Goal: Task Accomplishment & Management: Manage account settings

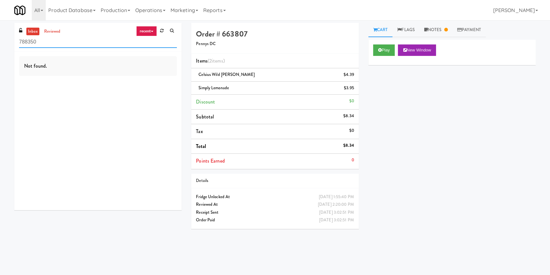
paste input "1001 State - Left - Fridge"
drag, startPoint x: 100, startPoint y: 47, endPoint x: 10, endPoint y: 48, distance: 89.9
click at [10, 48] on div "inbox reviewed recent all unclear take inventory issue suspicious failed recent…" at bounding box center [98, 119] width 177 height 192
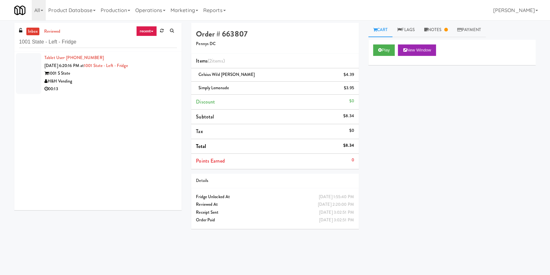
click at [148, 82] on div "H&H Vending" at bounding box center [110, 82] width 132 height 8
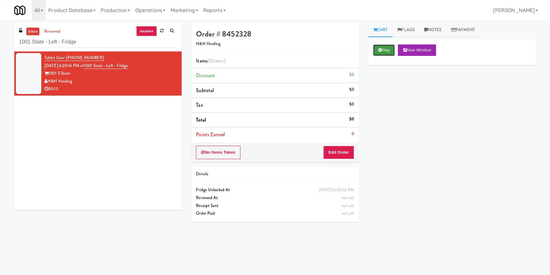
click at [390, 49] on button "Play" at bounding box center [384, 49] width 22 height 11
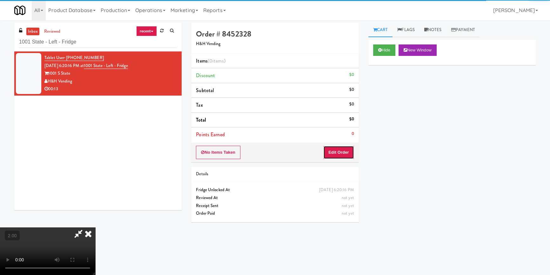
click at [346, 154] on button "Edit Order" at bounding box center [338, 152] width 31 height 13
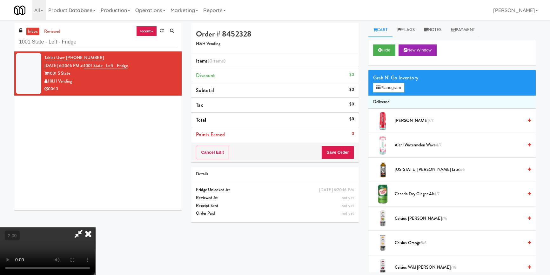
click at [95, 227] on video at bounding box center [47, 251] width 95 height 48
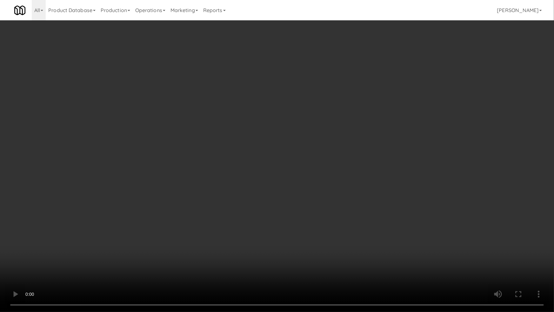
click at [152, 149] on video at bounding box center [277, 156] width 554 height 312
click at [243, 111] on video at bounding box center [277, 156] width 554 height 312
click at [241, 110] on video at bounding box center [277, 156] width 554 height 312
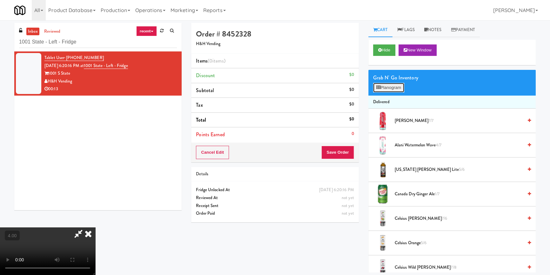
click at [379, 85] on icon at bounding box center [378, 87] width 4 height 4
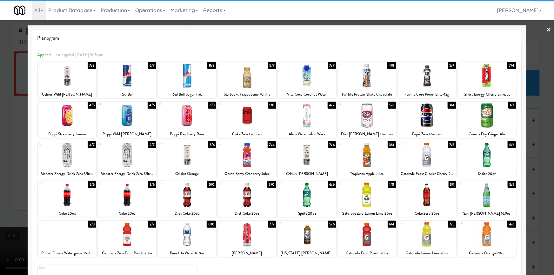
click at [312, 154] on div at bounding box center [307, 155] width 58 height 24
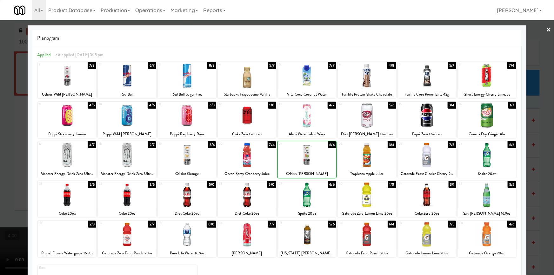
click at [2, 108] on div at bounding box center [277, 137] width 554 height 275
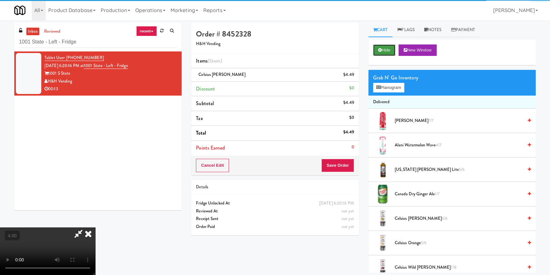
click at [377, 55] on button "Hide" at bounding box center [384, 49] width 22 height 11
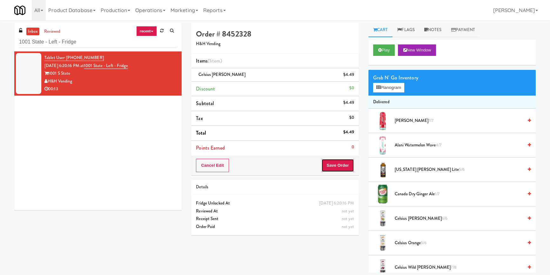
click at [346, 165] on button "Save Order" at bounding box center [337, 165] width 32 height 13
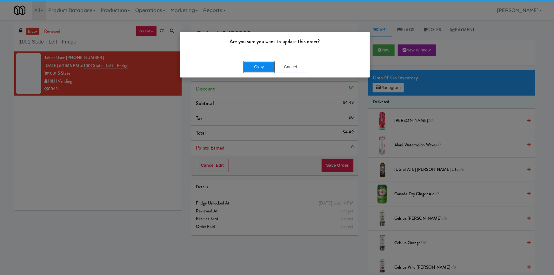
click at [259, 65] on button "Okay" at bounding box center [259, 66] width 32 height 11
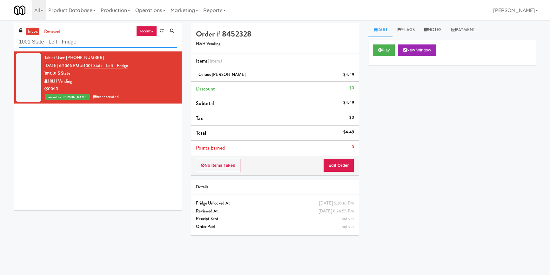
paste input "114 W [PERSON_NAME]"
drag, startPoint x: 87, startPoint y: 41, endPoint x: 0, endPoint y: 46, distance: 87.5
click at [0, 46] on div "inbox reviewed recent all unclear take inventory issue suspicious failed recent…" at bounding box center [275, 148] width 550 height 250
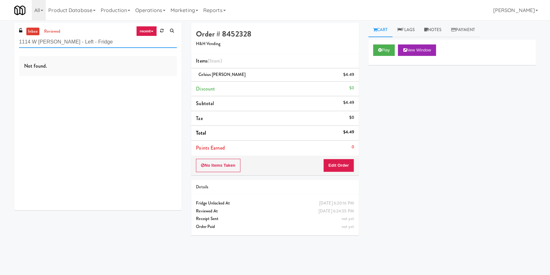
paste input "333 N Water-Ambient"
drag, startPoint x: 98, startPoint y: 42, endPoint x: 0, endPoint y: 43, distance: 97.8
click at [0, 43] on div "inbox reviewed recent all unclear take inventory issue suspicious failed recent…" at bounding box center [275, 148] width 550 height 250
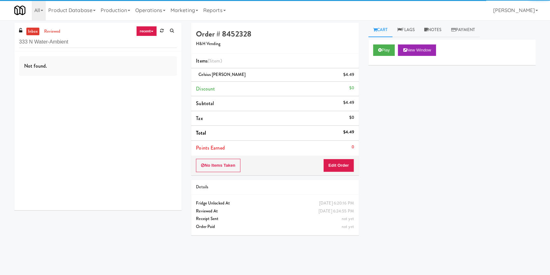
click at [132, 89] on div "Not found." at bounding box center [97, 130] width 167 height 159
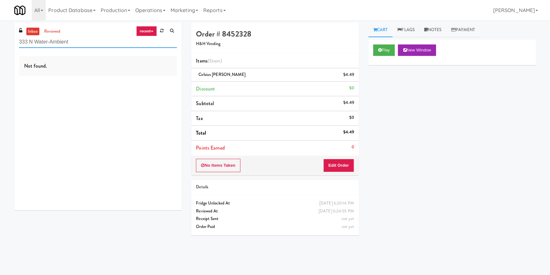
paste input "99 Fremont - Cooler"
drag, startPoint x: 26, startPoint y: 40, endPoint x: 0, endPoint y: 39, distance: 26.1
click at [0, 39] on div "inbox reviewed recent all unclear take inventory issue suspicious failed recent…" at bounding box center [275, 148] width 550 height 250
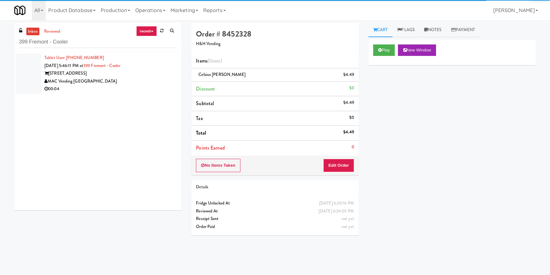
drag, startPoint x: 132, startPoint y: 83, endPoint x: 140, endPoint y: 84, distance: 7.7
click at [135, 83] on div "MAC Vending [GEOGRAPHIC_DATA]" at bounding box center [110, 82] width 132 height 8
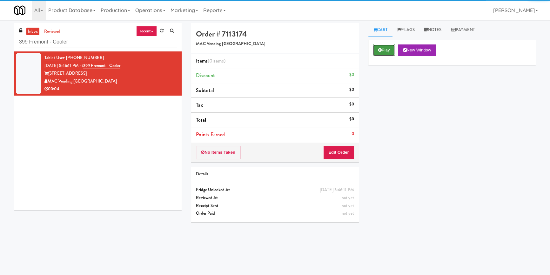
click at [380, 53] on button "Play" at bounding box center [384, 49] width 22 height 11
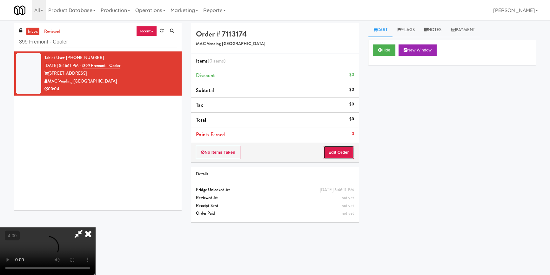
click at [345, 154] on button "Edit Order" at bounding box center [338, 152] width 31 height 13
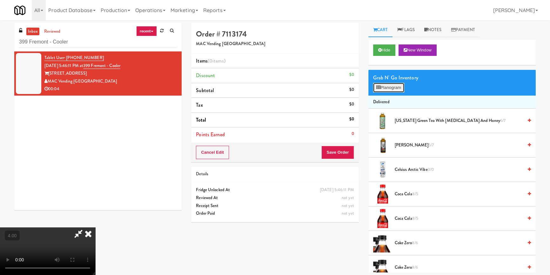
click at [399, 90] on button "Planogram" at bounding box center [388, 88] width 31 height 10
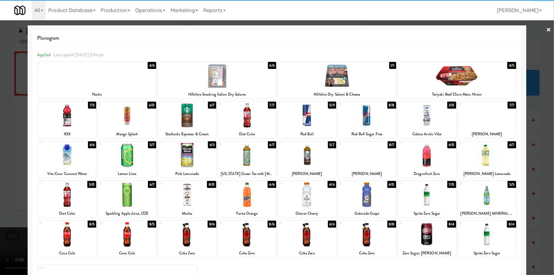
click at [413, 116] on div at bounding box center [427, 115] width 58 height 24
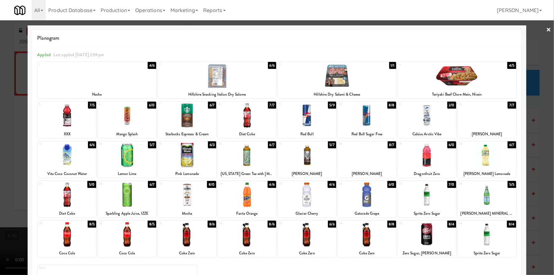
click at [538, 77] on div at bounding box center [277, 137] width 554 height 275
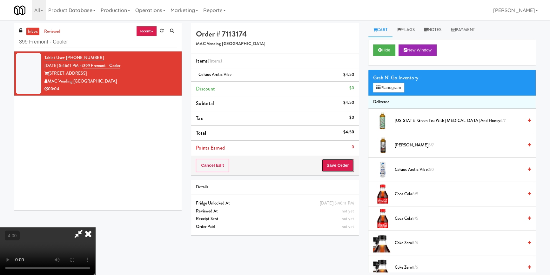
click at [345, 166] on button "Save Order" at bounding box center [337, 165] width 32 height 13
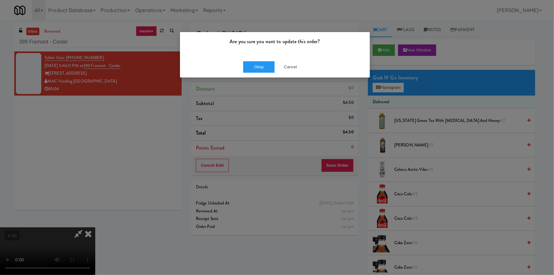
click at [262, 74] on div "Okay Cancel" at bounding box center [275, 66] width 190 height 21
click at [263, 73] on div "Okay Cancel" at bounding box center [275, 66] width 190 height 21
click at [261, 68] on button "Okay" at bounding box center [259, 66] width 32 height 11
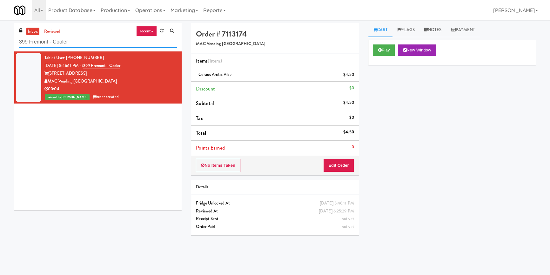
paste input "St. [PERSON_NAME]"
drag, startPoint x: 84, startPoint y: 44, endPoint x: 0, endPoint y: 51, distance: 84.1
click at [0, 50] on div "inbox reviewed recent all unclear take inventory issue suspicious failed recent…" at bounding box center [275, 148] width 550 height 250
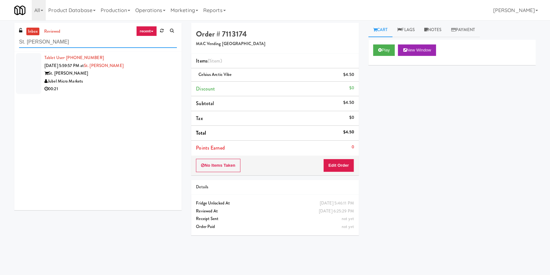
type input "St. [PERSON_NAME]"
click at [123, 76] on div "St. [PERSON_NAME]" at bounding box center [110, 74] width 132 height 8
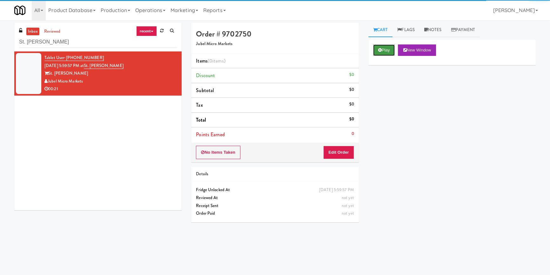
click at [382, 51] on button "Play" at bounding box center [384, 49] width 22 height 11
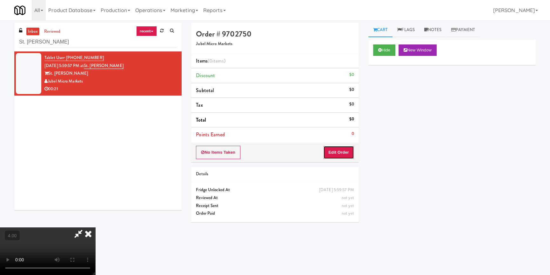
click at [349, 153] on button "Edit Order" at bounding box center [338, 152] width 31 height 13
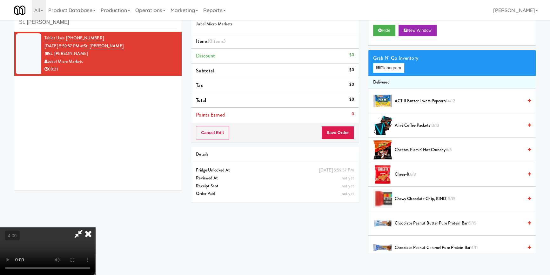
scroll to position [20, 0]
click at [95, 227] on video at bounding box center [47, 251] width 95 height 48
drag, startPoint x: 136, startPoint y: 206, endPoint x: 136, endPoint y: 231, distance: 25.1
click at [95, 227] on video at bounding box center [47, 251] width 95 height 48
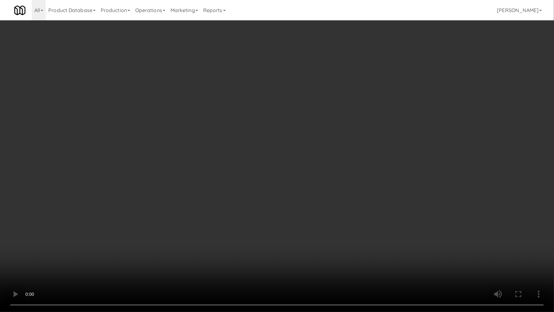
click at [75, 237] on video at bounding box center [277, 156] width 554 height 312
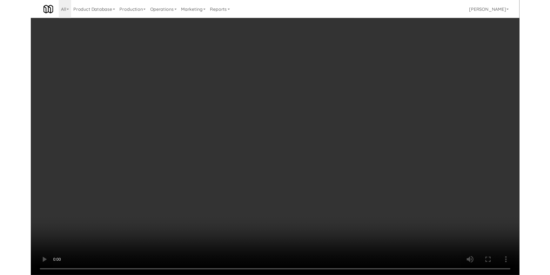
scroll to position [12, 0]
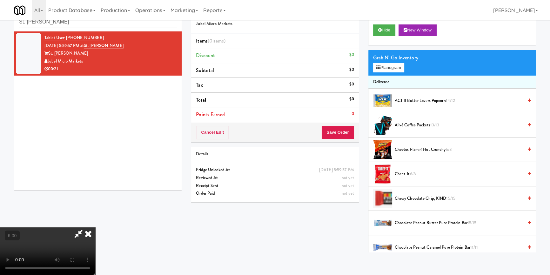
click at [95, 227] on video at bounding box center [47, 251] width 95 height 48
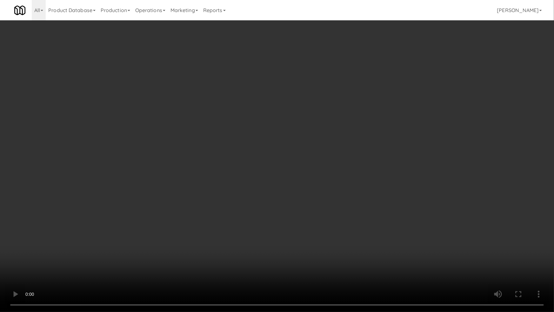
click at [310, 165] on video at bounding box center [277, 156] width 554 height 312
click at [307, 172] on video at bounding box center [277, 156] width 554 height 312
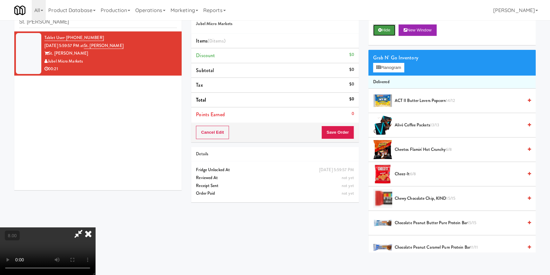
click at [385, 34] on button "Hide" at bounding box center [384, 29] width 22 height 11
click at [380, 67] on icon at bounding box center [378, 67] width 4 height 4
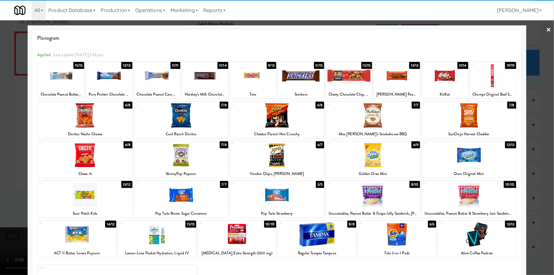
click at [168, 238] on div at bounding box center [157, 234] width 78 height 24
click at [439, 81] on div at bounding box center [445, 76] width 46 height 24
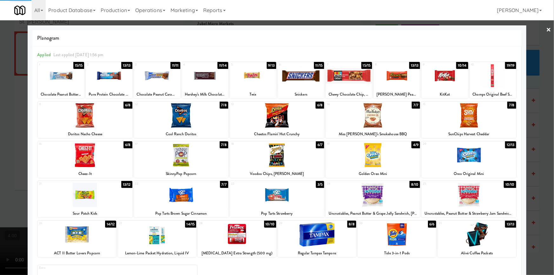
click at [524, 68] on div at bounding box center [277, 137] width 554 height 275
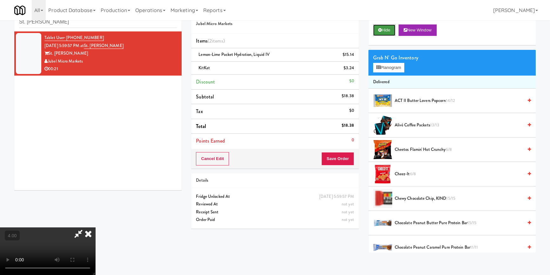
click at [386, 33] on button "Hide" at bounding box center [384, 29] width 22 height 11
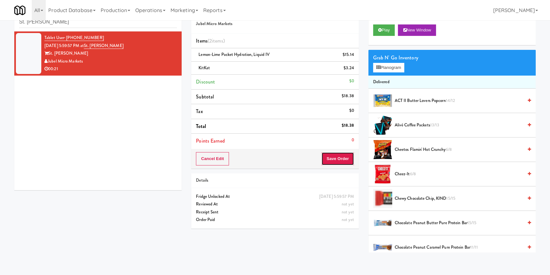
click at [338, 159] on button "Save Order" at bounding box center [337, 158] width 32 height 13
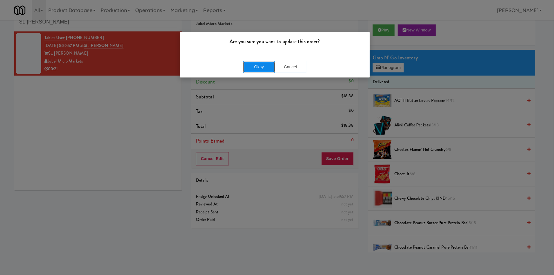
click at [257, 67] on button "Okay" at bounding box center [259, 66] width 32 height 11
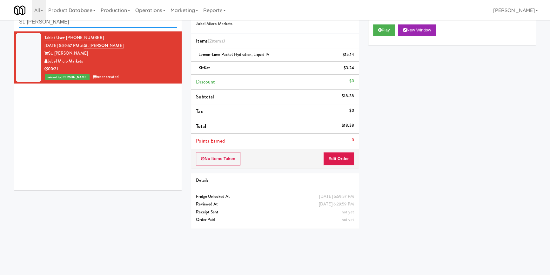
drag, startPoint x: 84, startPoint y: 22, endPoint x: 76, endPoint y: 28, distance: 10.0
click at [61, 30] on div "inbox reviewed recent all unclear take inventory issue suspicious failed recent…" at bounding box center [97, 17] width 167 height 29
click at [83, 25] on input "St. [PERSON_NAME]" at bounding box center [98, 22] width 158 height 12
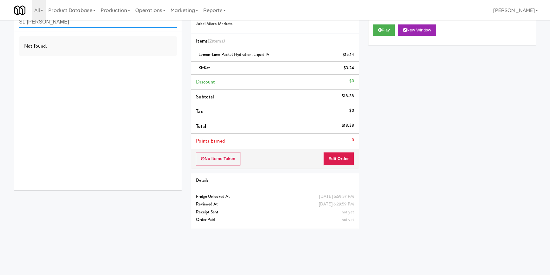
click at [83, 25] on input "St. [PERSON_NAME]" at bounding box center [98, 22] width 158 height 12
paste input "[PERSON_NAME] - Pantry - Left"
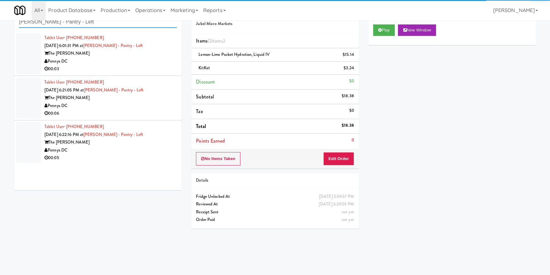
type input "[PERSON_NAME] - Pantry - Left"
click at [146, 68] on div "00:03" at bounding box center [110, 69] width 132 height 8
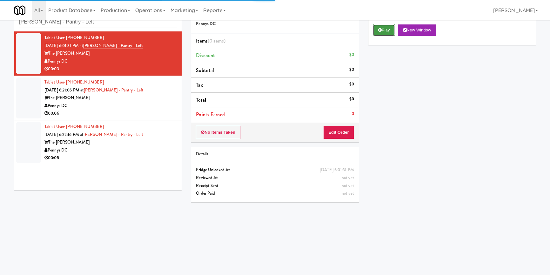
click at [395, 31] on button "Play" at bounding box center [384, 29] width 22 height 11
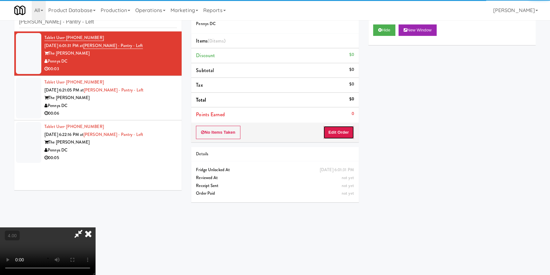
click at [347, 131] on button "Edit Order" at bounding box center [338, 132] width 31 height 13
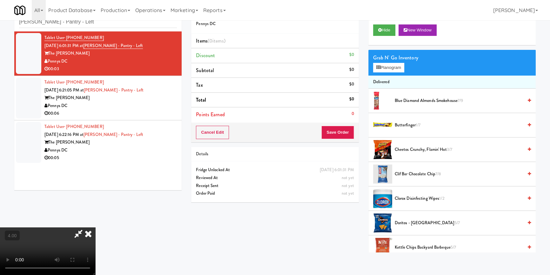
click at [95, 227] on video at bounding box center [47, 251] width 95 height 48
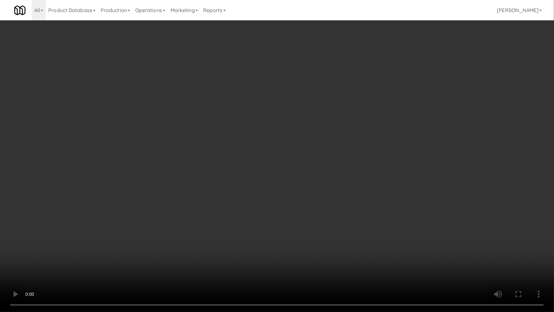
click at [182, 242] on video at bounding box center [277, 156] width 554 height 312
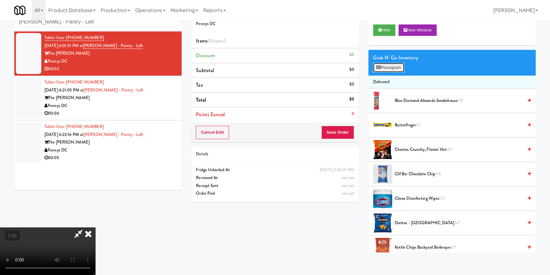
click at [385, 69] on button "Planogram" at bounding box center [388, 68] width 31 height 10
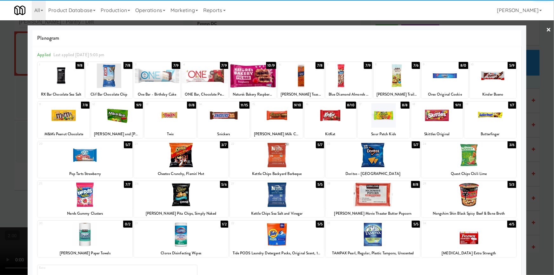
click at [127, 118] on div at bounding box center [117, 115] width 52 height 24
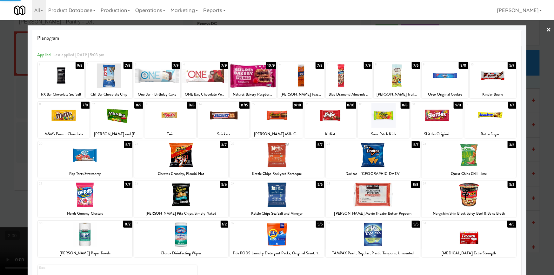
click at [0, 87] on div at bounding box center [277, 137] width 554 height 275
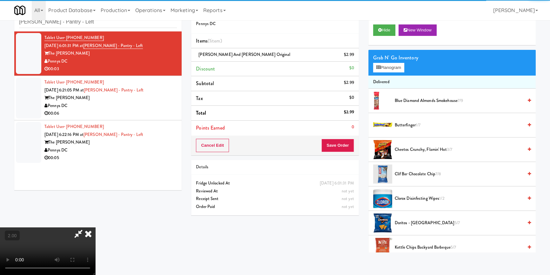
click at [95, 227] on icon at bounding box center [88, 233] width 14 height 13
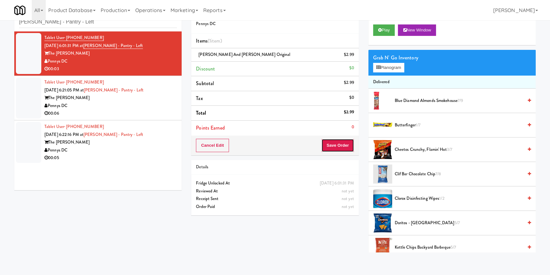
click at [333, 142] on button "Save Order" at bounding box center [337, 145] width 32 height 13
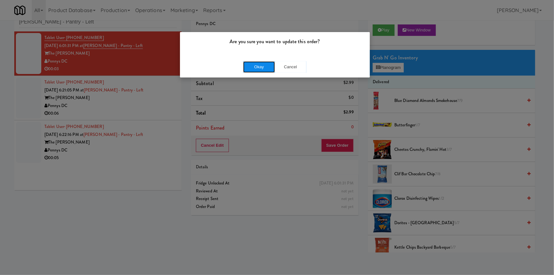
click at [249, 70] on button "Okay" at bounding box center [259, 66] width 32 height 11
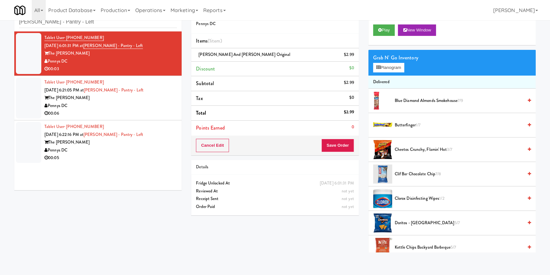
click at [157, 106] on div "Pennys DC" at bounding box center [110, 106] width 132 height 8
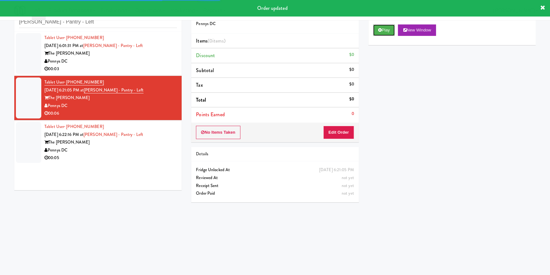
drag, startPoint x: 384, startPoint y: 32, endPoint x: 382, endPoint y: 36, distance: 3.6
click at [384, 32] on button "Play" at bounding box center [384, 29] width 22 height 11
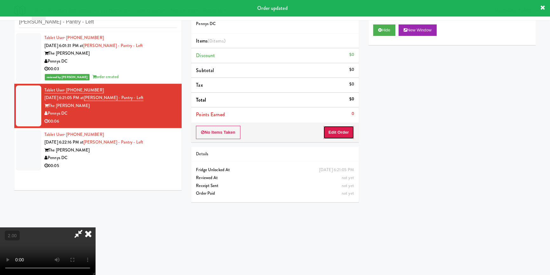
click at [343, 132] on button "Edit Order" at bounding box center [338, 132] width 31 height 13
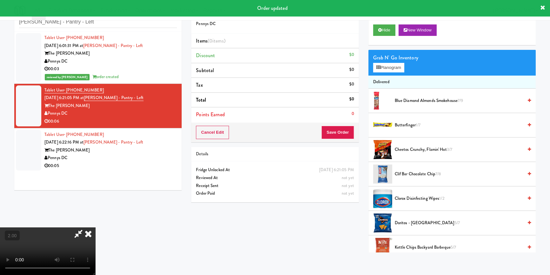
click at [95, 227] on video at bounding box center [47, 251] width 95 height 48
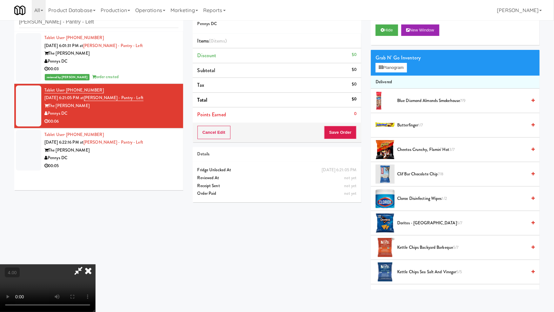
click at [95, 264] on video at bounding box center [47, 288] width 95 height 48
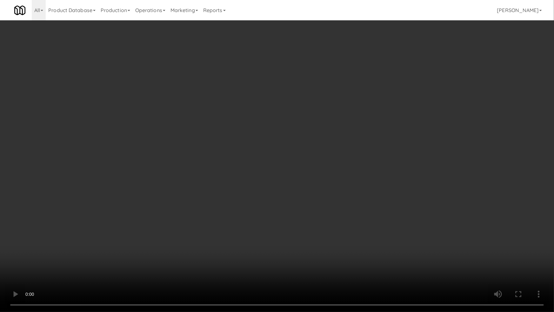
click at [328, 194] on video at bounding box center [277, 156] width 554 height 312
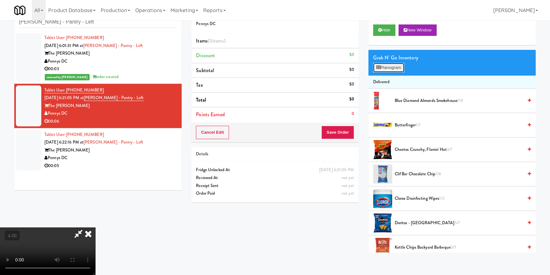
click at [399, 68] on button "Planogram" at bounding box center [388, 68] width 31 height 10
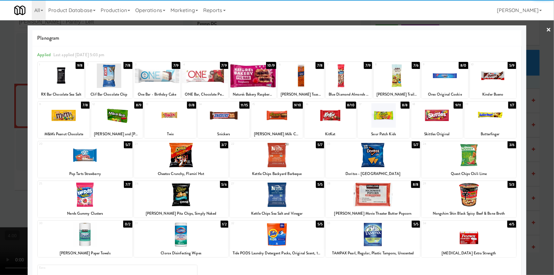
click at [326, 116] on div at bounding box center [331, 115] width 52 height 24
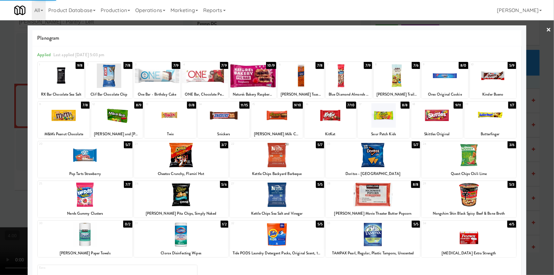
click at [124, 114] on div at bounding box center [117, 115] width 52 height 24
click at [0, 108] on div at bounding box center [277, 137] width 554 height 275
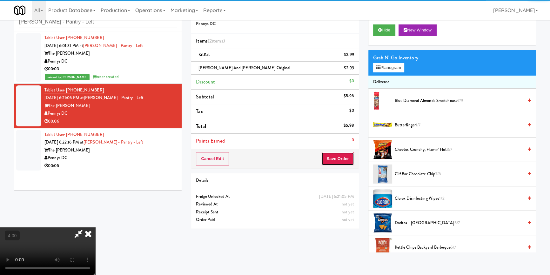
click at [342, 164] on button "Save Order" at bounding box center [337, 158] width 32 height 13
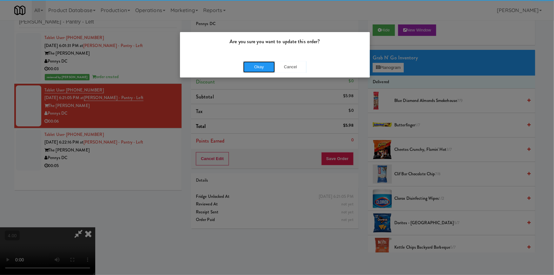
click at [263, 71] on button "Okay" at bounding box center [259, 66] width 32 height 11
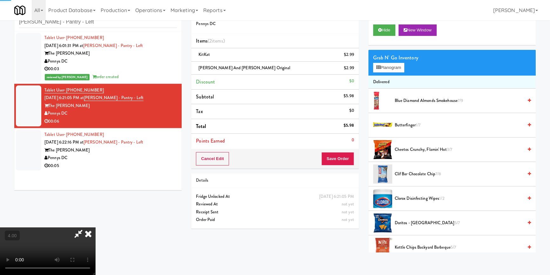
click at [95, 227] on icon at bounding box center [88, 233] width 14 height 13
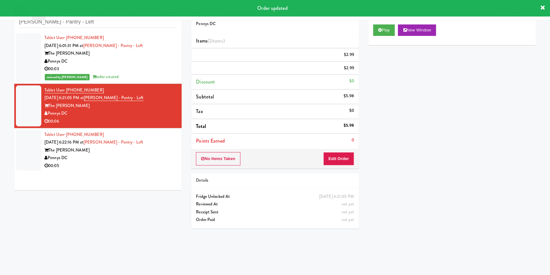
click at [157, 149] on div "The [PERSON_NAME]" at bounding box center [110, 150] width 132 height 8
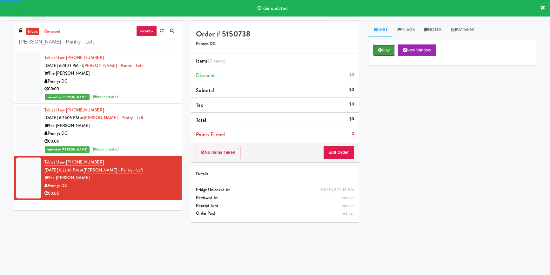
click at [379, 53] on button "Play" at bounding box center [384, 49] width 22 height 11
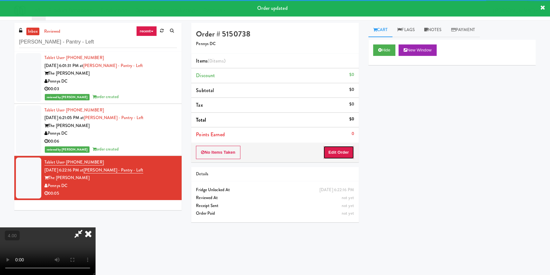
click at [342, 148] on button "Edit Order" at bounding box center [338, 152] width 31 height 13
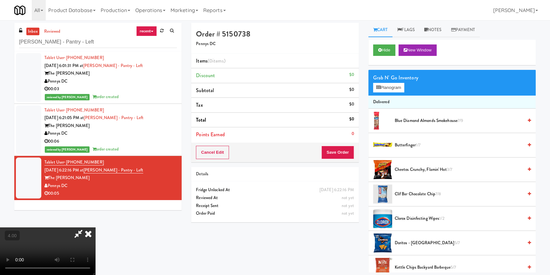
click at [95, 227] on video at bounding box center [47, 251] width 95 height 48
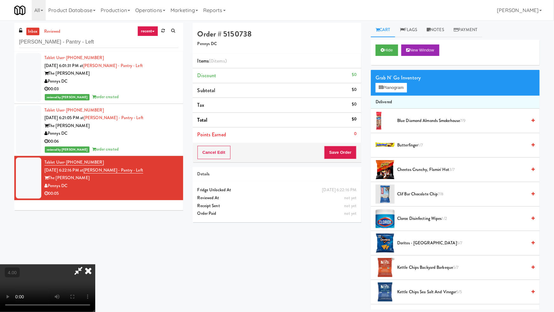
click at [95, 264] on video at bounding box center [47, 288] width 95 height 48
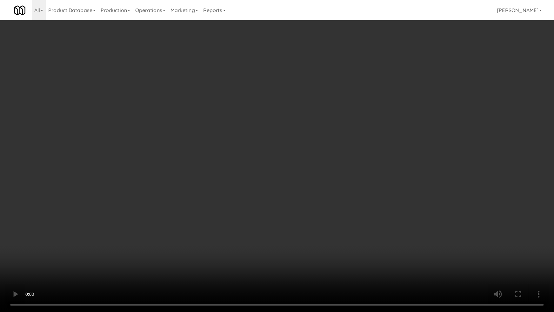
drag, startPoint x: 252, startPoint y: 189, endPoint x: 370, endPoint y: 101, distance: 147.4
click at [252, 188] on video at bounding box center [277, 156] width 554 height 312
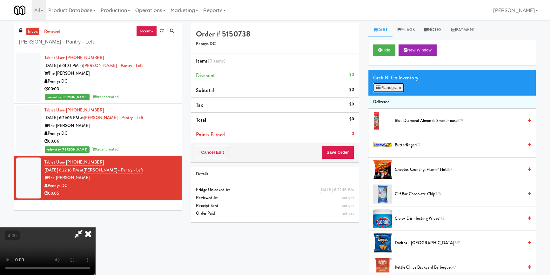
click at [382, 91] on button "Planogram" at bounding box center [388, 88] width 31 height 10
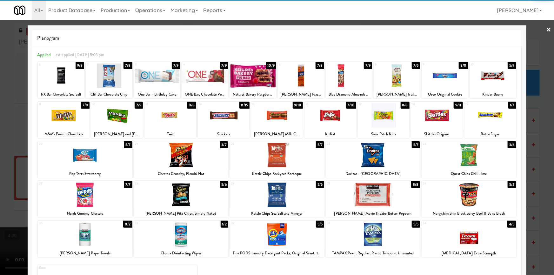
click at [153, 82] on div at bounding box center [157, 76] width 46 height 24
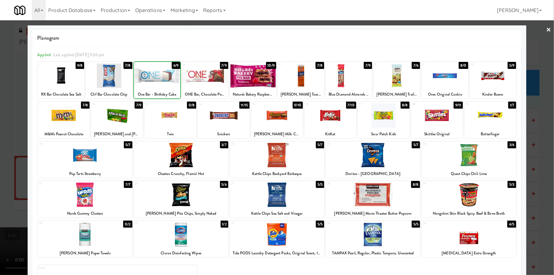
drag, startPoint x: 0, startPoint y: 76, endPoint x: 165, endPoint y: 87, distance: 165.6
click at [6, 77] on div at bounding box center [277, 137] width 554 height 275
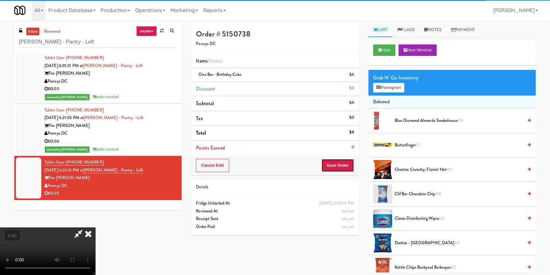
click at [336, 163] on button "Save Order" at bounding box center [337, 165] width 32 height 13
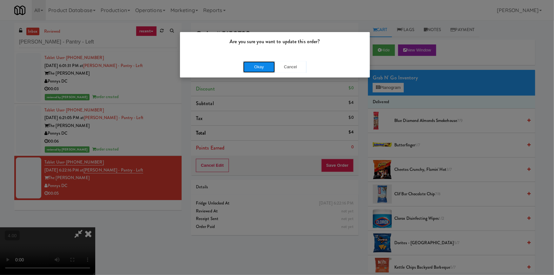
click at [248, 65] on button "Okay" at bounding box center [259, 66] width 32 height 11
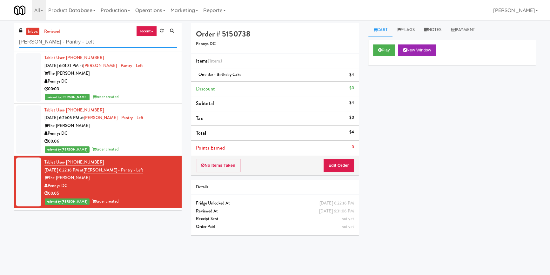
paste input "1000 S [PERSON_NAME] - Left - Fridge"
drag, startPoint x: 22, startPoint y: 54, endPoint x: 0, endPoint y: 54, distance: 22.2
click at [0, 54] on div "inbox reviewed recent all unclear take inventory issue suspicious failed recent…" at bounding box center [275, 148] width 550 height 250
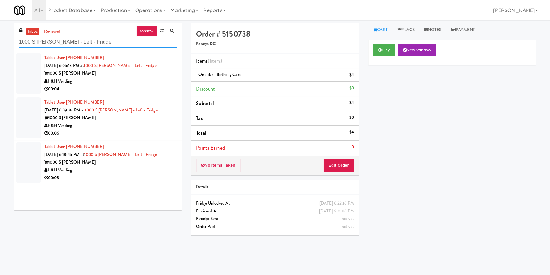
type input "1000 S [PERSON_NAME] - Left - Fridge"
click at [103, 83] on div "H&H Vending" at bounding box center [110, 82] width 132 height 8
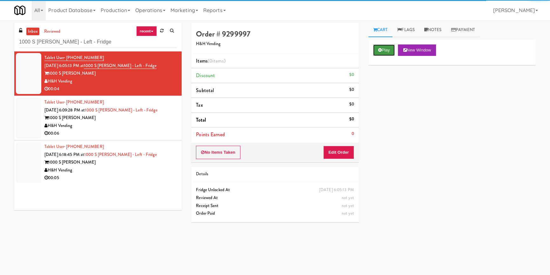
click at [377, 53] on button "Play" at bounding box center [384, 49] width 22 height 11
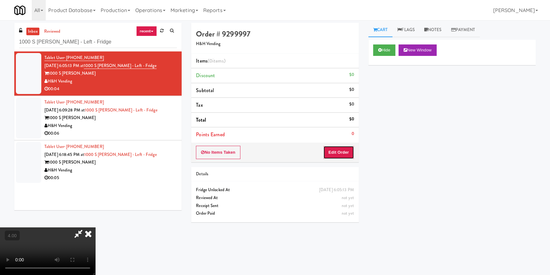
click at [345, 152] on button "Edit Order" at bounding box center [338, 152] width 31 height 13
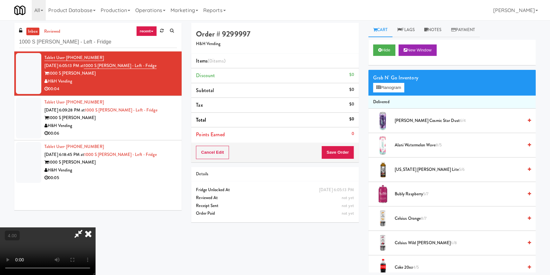
click at [95, 227] on video at bounding box center [47, 251] width 95 height 48
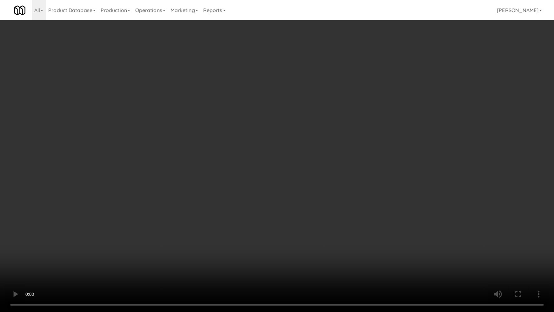
click at [115, 256] on video at bounding box center [277, 156] width 554 height 312
click at [108, 254] on video at bounding box center [277, 156] width 554 height 312
click at [145, 246] on video at bounding box center [277, 156] width 554 height 312
click at [159, 240] on video at bounding box center [277, 156] width 554 height 312
click at [202, 209] on video at bounding box center [277, 156] width 554 height 312
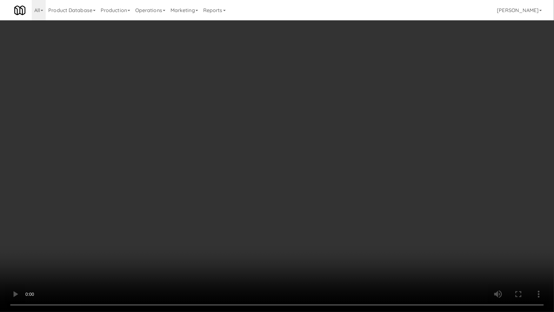
click at [202, 209] on video at bounding box center [277, 156] width 554 height 312
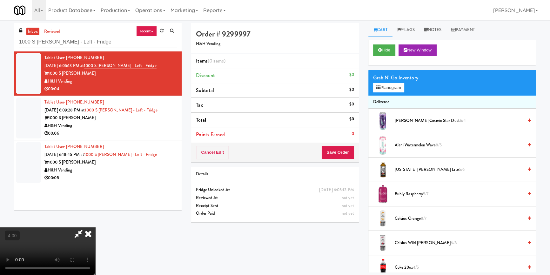
click at [384, 92] on div "Grab N' Go Inventory Planogram" at bounding box center [451, 83] width 167 height 26
click at [381, 90] on button "Planogram" at bounding box center [388, 88] width 31 height 10
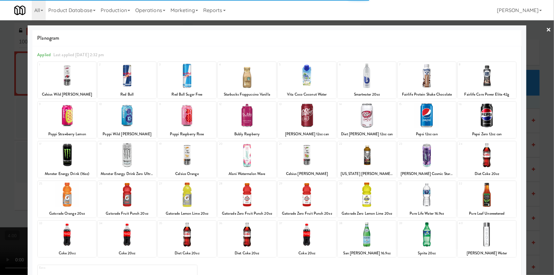
click at [476, 122] on div at bounding box center [487, 115] width 58 height 24
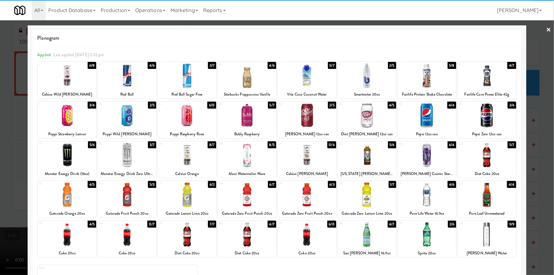
click at [501, 115] on div at bounding box center [487, 115] width 58 height 24
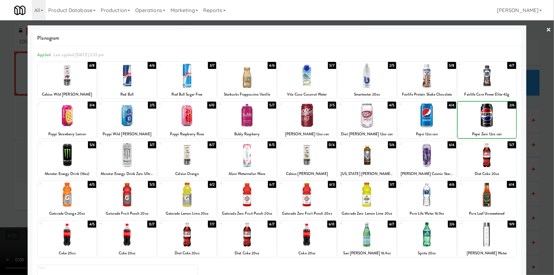
click at [537, 84] on div at bounding box center [277, 137] width 554 height 275
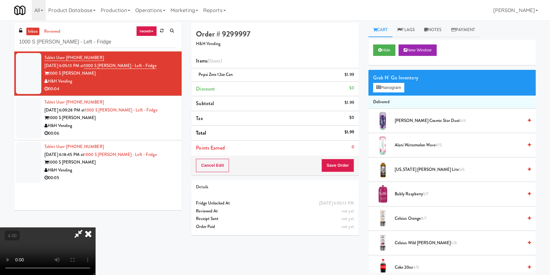
click at [95, 227] on icon at bounding box center [88, 233] width 14 height 13
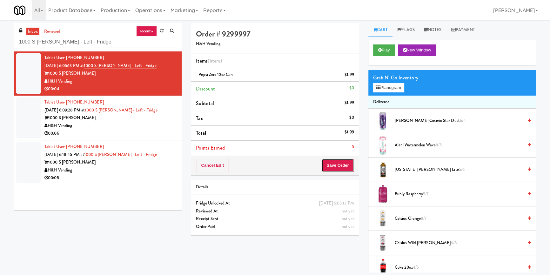
click at [342, 160] on button "Save Order" at bounding box center [337, 165] width 32 height 13
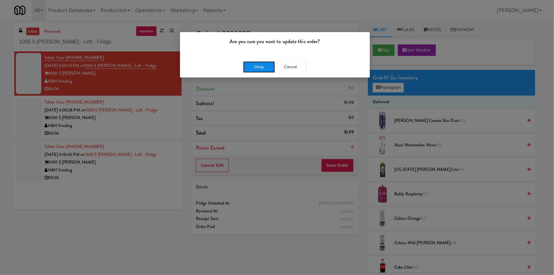
click at [253, 72] on button "Okay" at bounding box center [259, 66] width 32 height 11
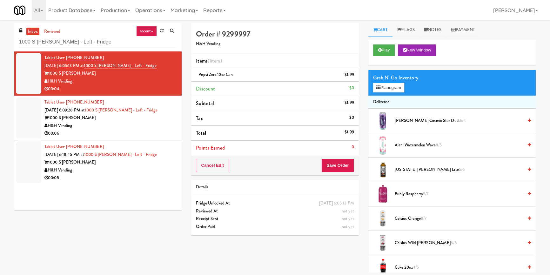
click at [145, 136] on div "00:06" at bounding box center [110, 134] width 132 height 8
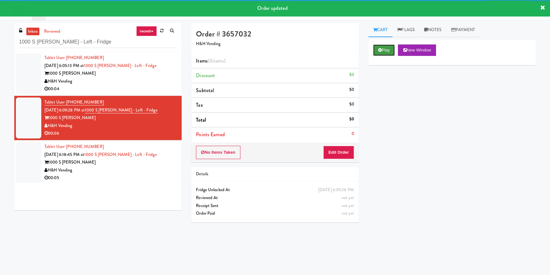
click at [382, 47] on button "Play" at bounding box center [384, 49] width 22 height 11
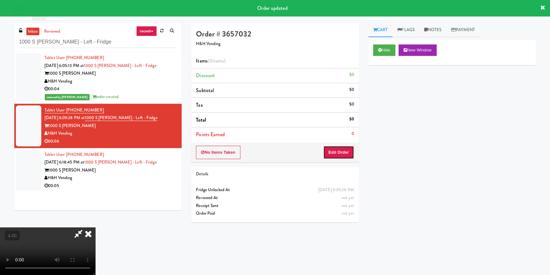
click at [341, 152] on button "Edit Order" at bounding box center [338, 152] width 31 height 13
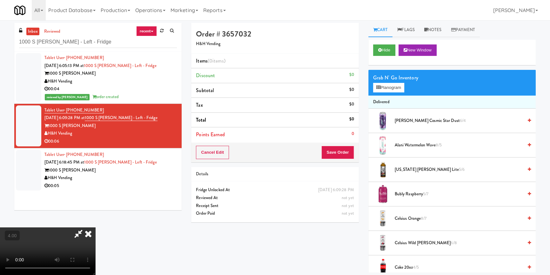
scroll to position [20, 0]
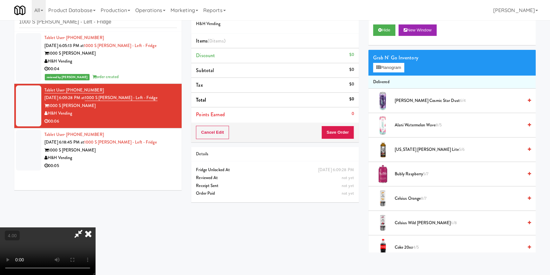
click at [95, 227] on video at bounding box center [47, 251] width 95 height 48
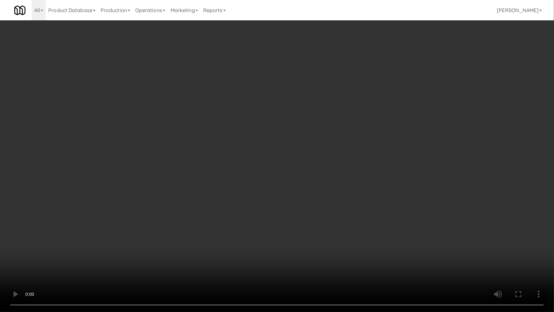
click at [200, 243] on video at bounding box center [277, 156] width 554 height 312
click at [210, 243] on video at bounding box center [277, 156] width 554 height 312
click at [276, 214] on video at bounding box center [277, 156] width 554 height 312
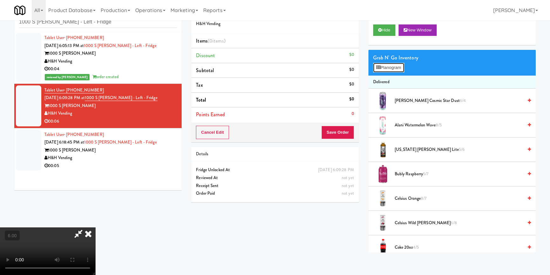
click at [381, 70] on button "Planogram" at bounding box center [388, 68] width 31 height 10
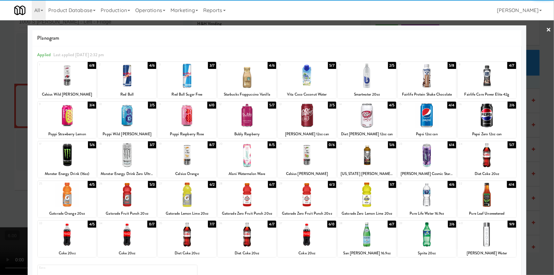
drag, startPoint x: 443, startPoint y: 200, endPoint x: 487, endPoint y: 165, distance: 56.4
click at [443, 200] on div at bounding box center [427, 195] width 58 height 24
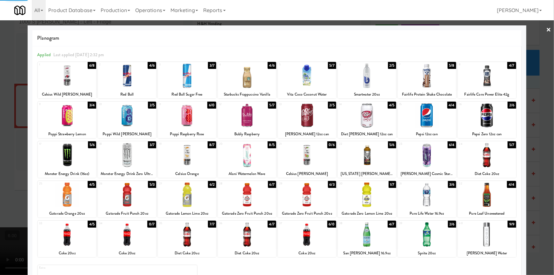
click at [538, 120] on div at bounding box center [277, 137] width 554 height 275
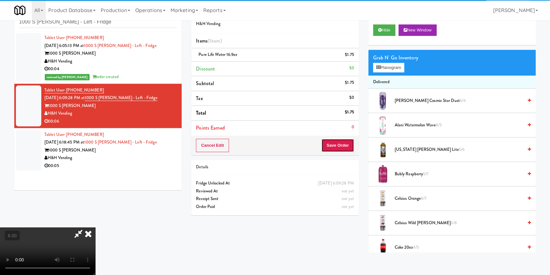
click at [336, 143] on button "Save Order" at bounding box center [337, 145] width 32 height 13
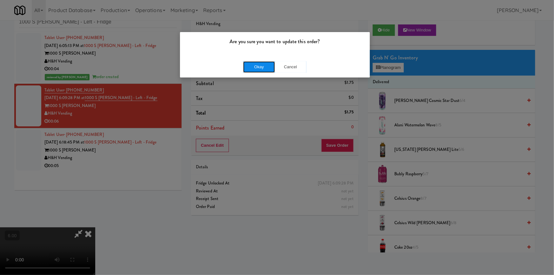
click at [267, 70] on button "Okay" at bounding box center [259, 66] width 32 height 11
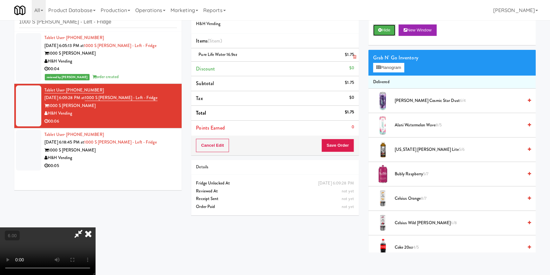
drag, startPoint x: 388, startPoint y: 30, endPoint x: 358, endPoint y: 48, distance: 35.2
click at [388, 31] on button "Hide" at bounding box center [384, 29] width 22 height 11
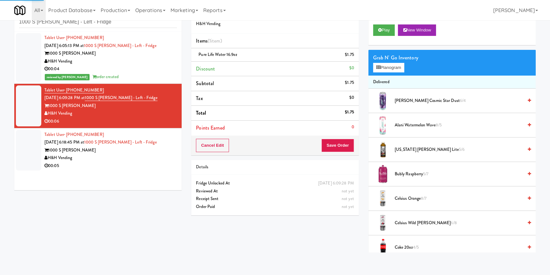
click at [149, 152] on div "1000 S [PERSON_NAME]" at bounding box center [110, 150] width 132 height 8
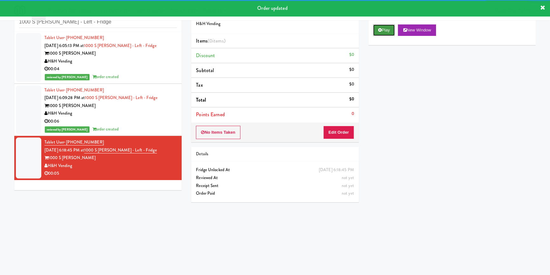
click at [384, 29] on button "Play" at bounding box center [384, 29] width 22 height 11
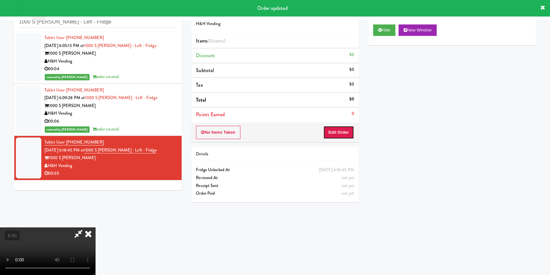
click at [349, 128] on button "Edit Order" at bounding box center [338, 132] width 31 height 13
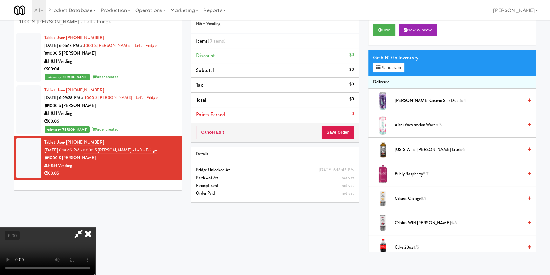
click at [86, 233] on video at bounding box center [47, 251] width 95 height 48
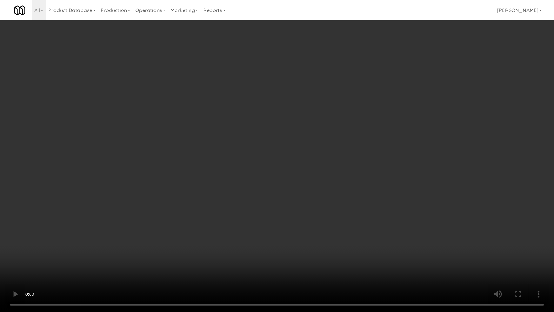
click at [101, 246] on video at bounding box center [277, 156] width 554 height 312
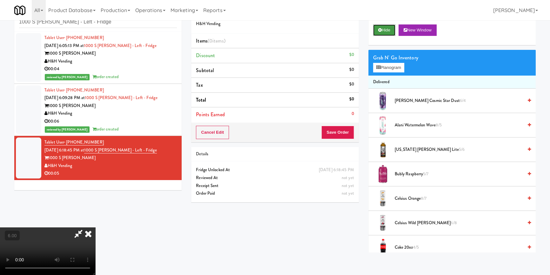
click at [383, 30] on button "Hide" at bounding box center [384, 29] width 22 height 11
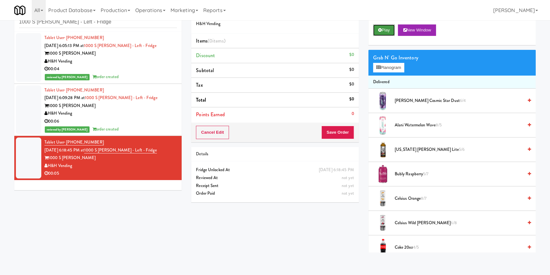
click at [384, 30] on button "Play" at bounding box center [384, 29] width 22 height 11
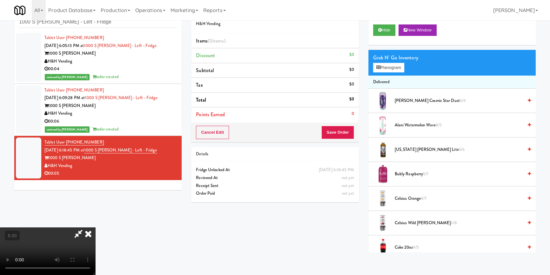
click at [95, 227] on video at bounding box center [47, 251] width 95 height 48
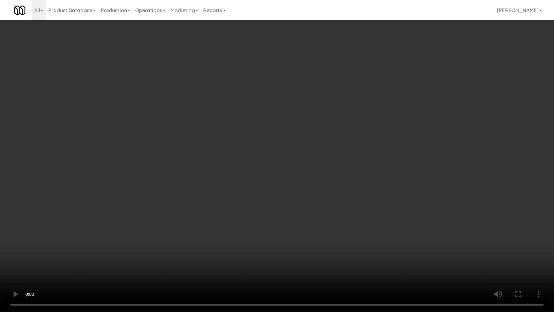
click at [103, 247] on video at bounding box center [277, 156] width 554 height 312
click at [130, 240] on video at bounding box center [277, 156] width 554 height 312
click at [245, 204] on video at bounding box center [277, 156] width 554 height 312
drag, startPoint x: 245, startPoint y: 204, endPoint x: 254, endPoint y: 173, distance: 32.6
click at [246, 200] on video at bounding box center [277, 156] width 554 height 312
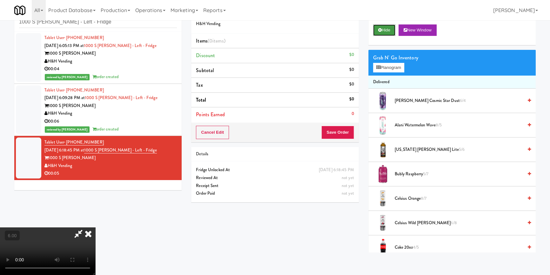
click at [380, 29] on icon at bounding box center [379, 30] width 3 height 4
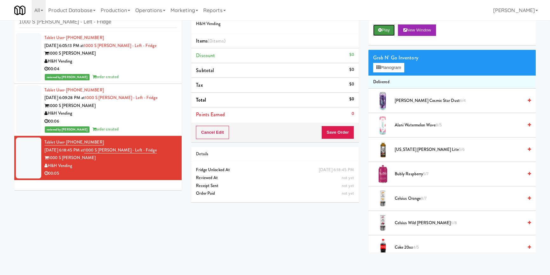
click at [380, 29] on icon at bounding box center [379, 30] width 3 height 4
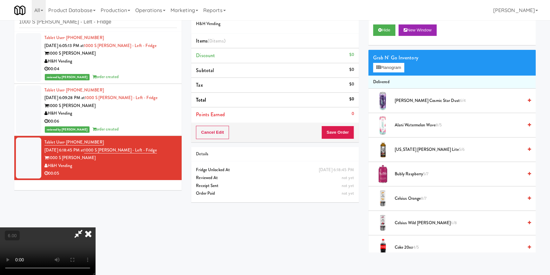
click at [95, 227] on video at bounding box center [47, 251] width 95 height 48
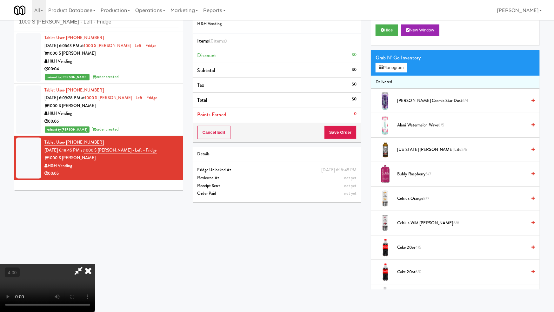
click at [95, 264] on video at bounding box center [47, 288] width 95 height 48
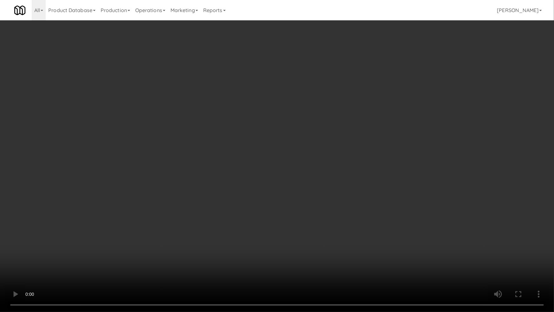
drag, startPoint x: 340, startPoint y: 190, endPoint x: 396, endPoint y: 98, distance: 107.8
click at [341, 188] on video at bounding box center [277, 156] width 554 height 312
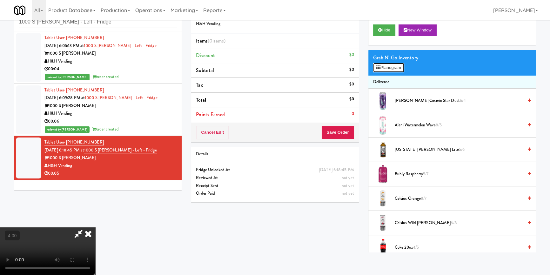
click at [391, 64] on button "Planogram" at bounding box center [388, 68] width 31 height 10
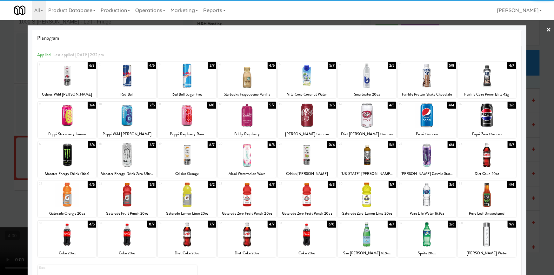
click at [432, 114] on div at bounding box center [427, 115] width 58 height 24
click at [541, 62] on div at bounding box center [277, 137] width 554 height 275
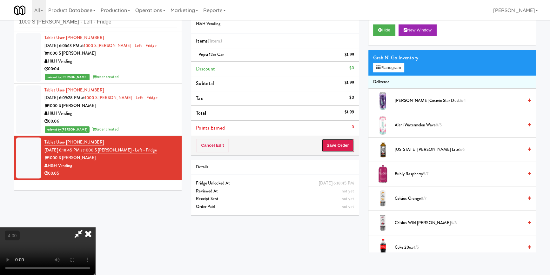
click at [340, 147] on button "Save Order" at bounding box center [337, 145] width 32 height 13
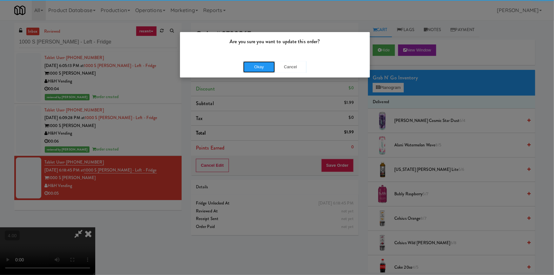
click at [263, 68] on button "Okay" at bounding box center [259, 66] width 32 height 11
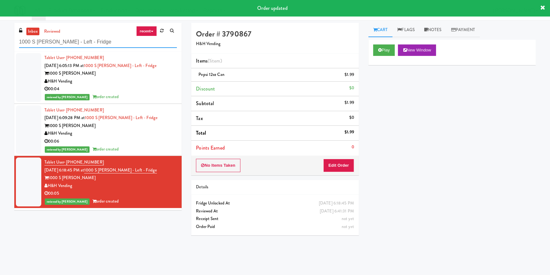
paste input "[PERSON_NAME] Cabinet 1"
drag, startPoint x: 103, startPoint y: 41, endPoint x: 0, endPoint y: 44, distance: 102.7
click at [0, 44] on div "inbox reviewed recent all unclear take inventory issue suspicious failed recent…" at bounding box center [275, 148] width 550 height 250
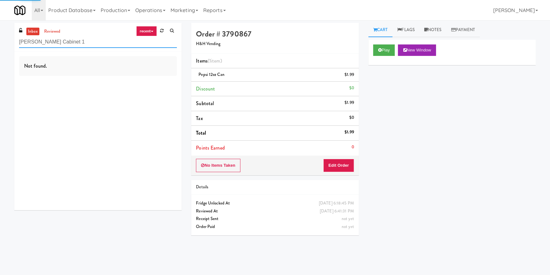
type input "[PERSON_NAME] Cabinet 1"
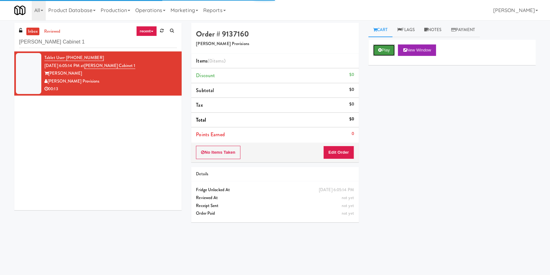
click at [377, 48] on button "Play" at bounding box center [384, 49] width 22 height 11
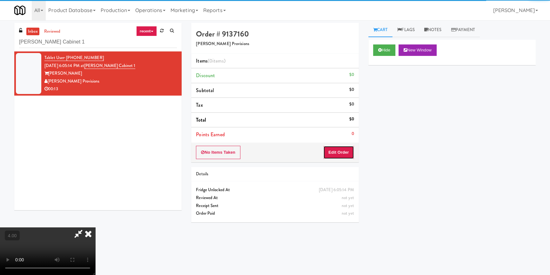
click at [343, 156] on button "Edit Order" at bounding box center [338, 152] width 31 height 13
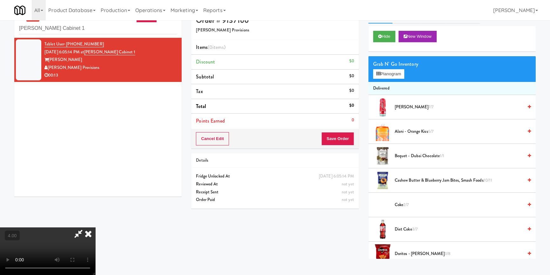
scroll to position [20, 0]
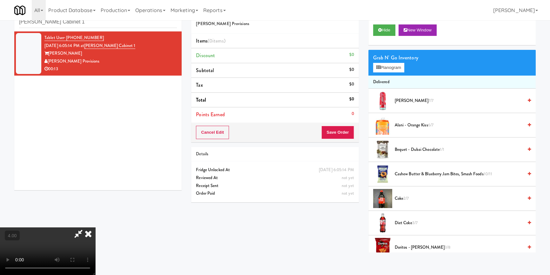
click at [95, 227] on video at bounding box center [47, 251] width 95 height 48
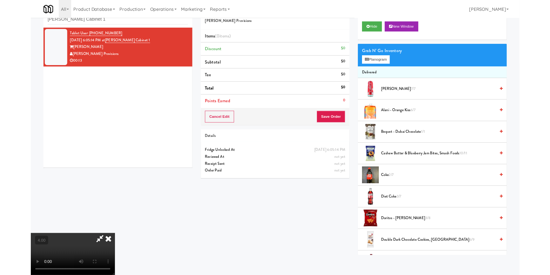
scroll to position [13, 0]
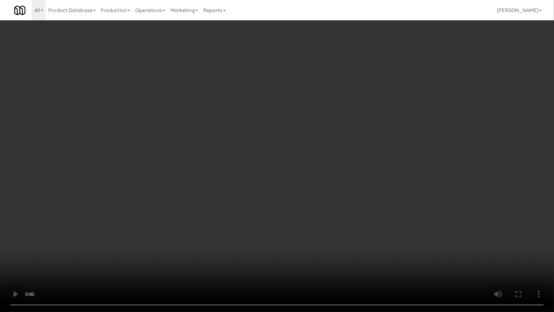
click at [140, 246] on video at bounding box center [277, 156] width 554 height 312
click at [96, 241] on video at bounding box center [277, 156] width 554 height 312
drag, startPoint x: 143, startPoint y: 224, endPoint x: 170, endPoint y: 212, distance: 29.7
click at [143, 224] on video at bounding box center [277, 156] width 554 height 312
drag, startPoint x: 183, startPoint y: 207, endPoint x: 280, endPoint y: 132, distance: 123.2
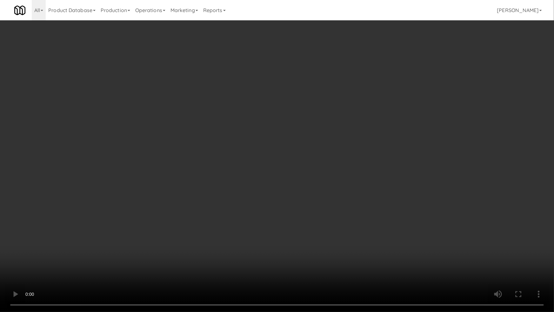
click at [188, 206] on video at bounding box center [277, 156] width 554 height 312
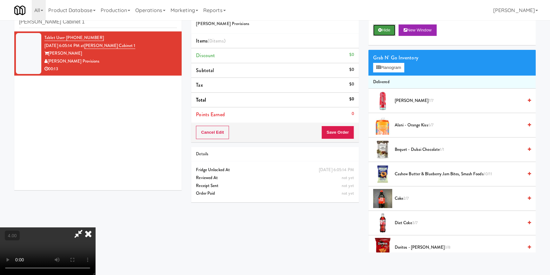
click at [380, 32] on button "Hide" at bounding box center [384, 29] width 22 height 11
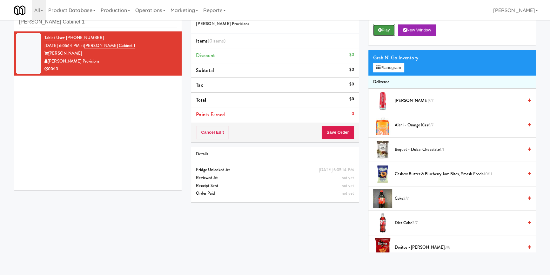
scroll to position [0, 0]
click at [380, 32] on button "Play" at bounding box center [384, 29] width 22 height 11
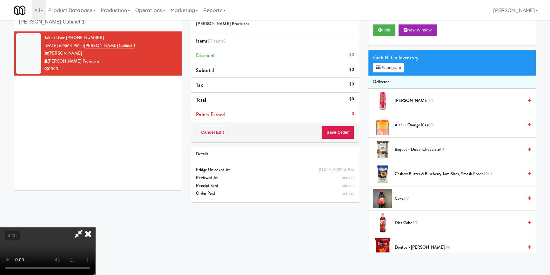
click at [95, 227] on video at bounding box center [47, 251] width 95 height 48
click at [382, 70] on button "Planogram" at bounding box center [388, 68] width 31 height 10
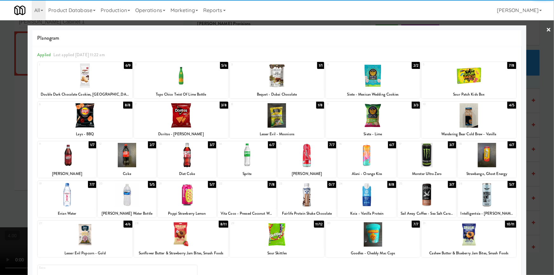
click at [78, 155] on div at bounding box center [67, 155] width 58 height 24
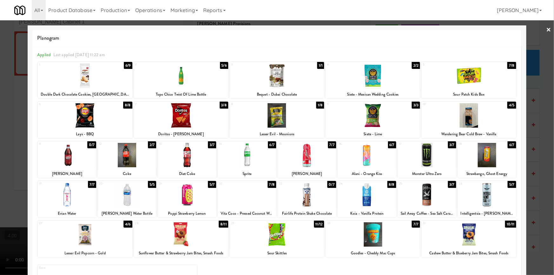
click at [200, 113] on div at bounding box center [181, 115] width 94 height 24
click at [0, 107] on div at bounding box center [277, 137] width 554 height 275
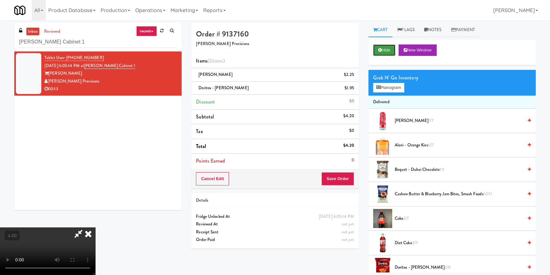
click at [381, 51] on icon at bounding box center [379, 50] width 3 height 4
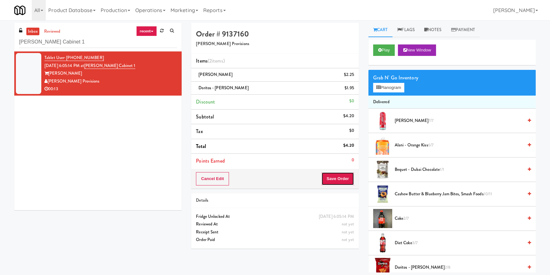
click at [338, 180] on button "Save Order" at bounding box center [337, 178] width 32 height 13
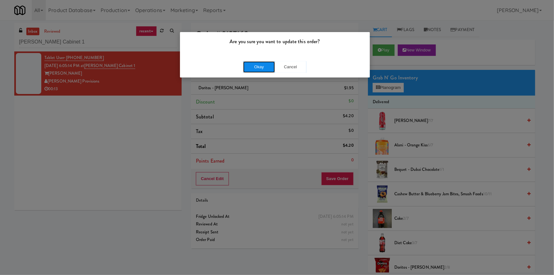
click at [259, 69] on button "Okay" at bounding box center [259, 66] width 32 height 11
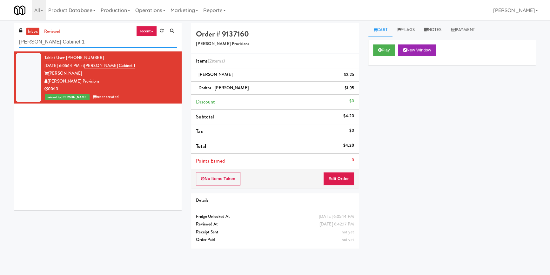
paste input "215 Lake - Right - Fridge"
drag, startPoint x: 51, startPoint y: 41, endPoint x: 0, endPoint y: 41, distance: 51.1
click at [0, 41] on div "inbox reviewed recent all unclear take inventory issue suspicious failed recent…" at bounding box center [275, 148] width 550 height 250
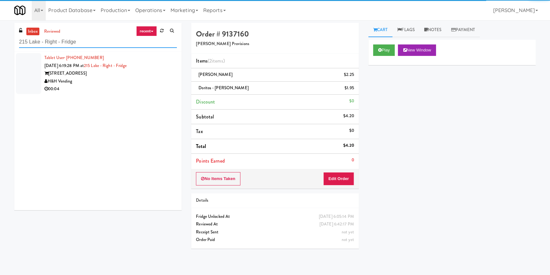
type input "215 Lake - Right - Fridge"
click at [152, 86] on div "00:04" at bounding box center [110, 89] width 132 height 8
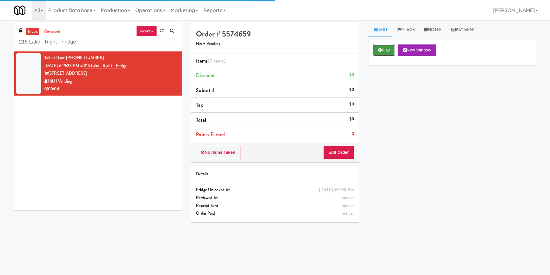
click at [375, 52] on button "Play" at bounding box center [384, 49] width 22 height 11
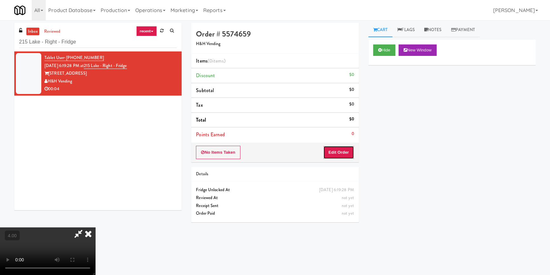
click at [346, 147] on button "Edit Order" at bounding box center [338, 152] width 31 height 13
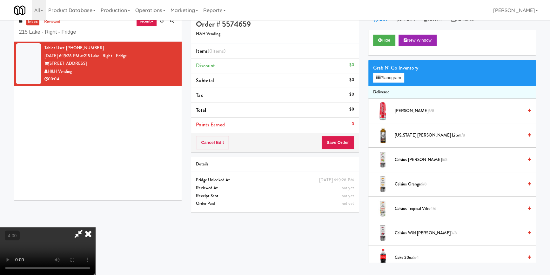
scroll to position [20, 0]
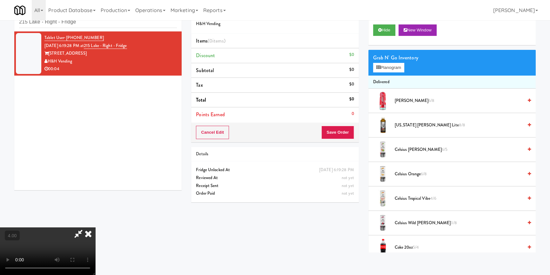
click at [71, 234] on video at bounding box center [47, 251] width 95 height 48
click at [71, 232] on video at bounding box center [47, 251] width 95 height 48
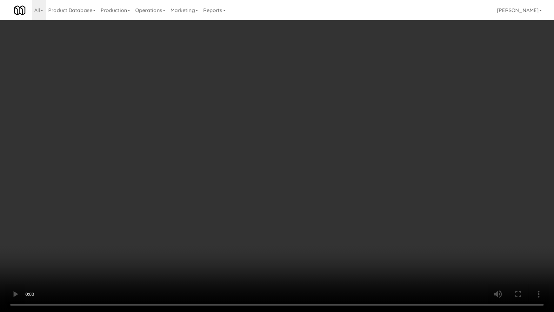
click at [176, 235] on video at bounding box center [277, 156] width 554 height 312
click at [175, 235] on video at bounding box center [277, 156] width 554 height 312
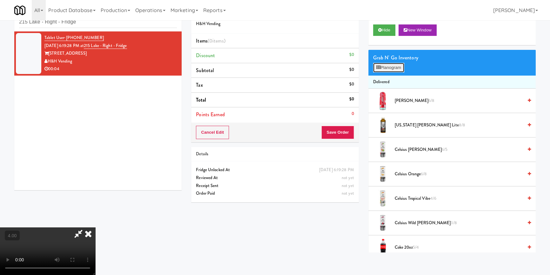
click at [391, 65] on button "Planogram" at bounding box center [388, 68] width 31 height 10
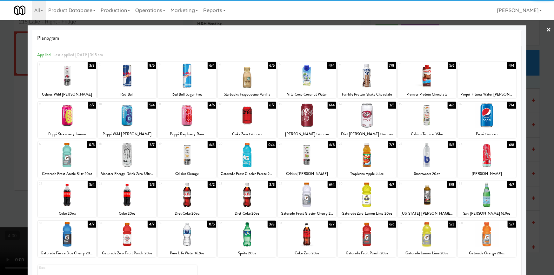
click at [68, 87] on div at bounding box center [67, 76] width 58 height 24
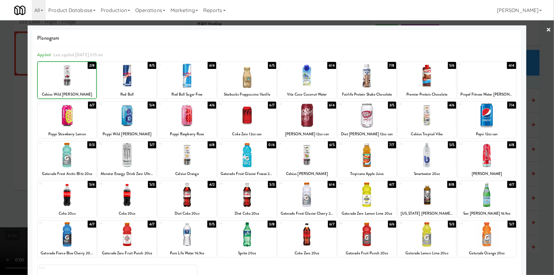
click at [0, 67] on div at bounding box center [277, 137] width 554 height 275
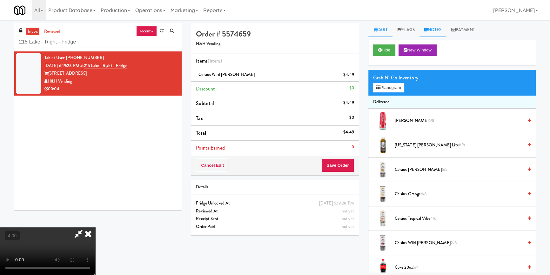
click at [426, 30] on icon at bounding box center [425, 30] width 3 height 4
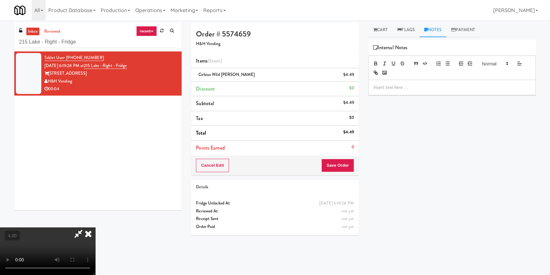
click at [416, 89] on p at bounding box center [452, 87] width 157 height 7
click at [341, 166] on button "Save Order" at bounding box center [337, 165] width 32 height 13
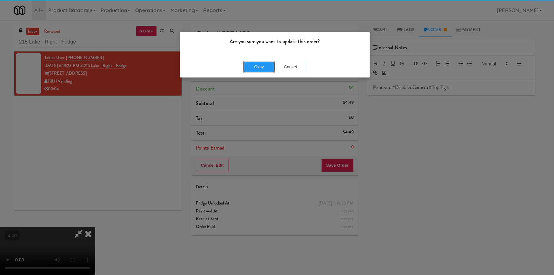
click at [256, 70] on button "Okay" at bounding box center [259, 66] width 32 height 11
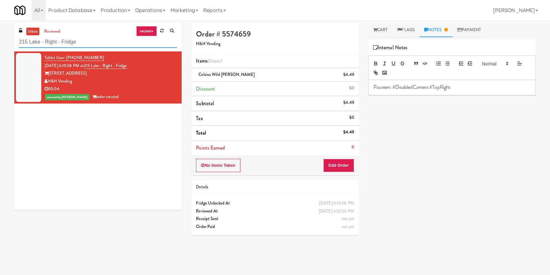
paste input "500 West Trade - Combo"
drag, startPoint x: 107, startPoint y: 41, endPoint x: 0, endPoint y: 41, distance: 107.0
click at [0, 41] on div "inbox reviewed recent all unclear take inventory issue suspicious failed recent…" at bounding box center [275, 148] width 550 height 250
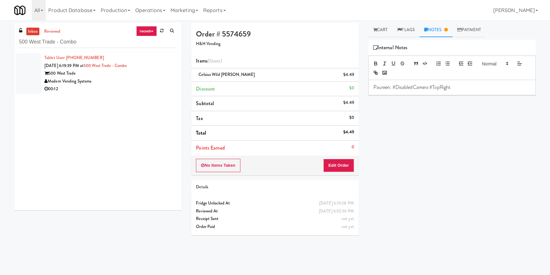
click at [127, 97] on div "Tablet User · (704) 877-3480 [DATE] 6:19:39 PM at [GEOGRAPHIC_DATA] - Combo 500…" at bounding box center [97, 130] width 167 height 159
click at [145, 89] on div "00:12" at bounding box center [110, 89] width 132 height 8
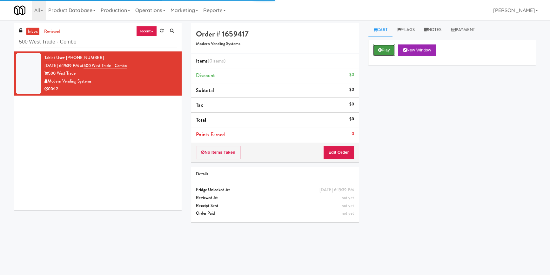
click at [378, 53] on button "Play" at bounding box center [384, 49] width 22 height 11
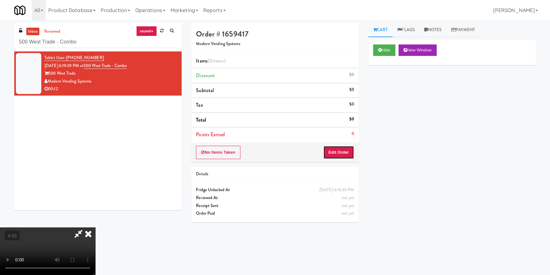
click at [339, 150] on button "Edit Order" at bounding box center [338, 152] width 31 height 13
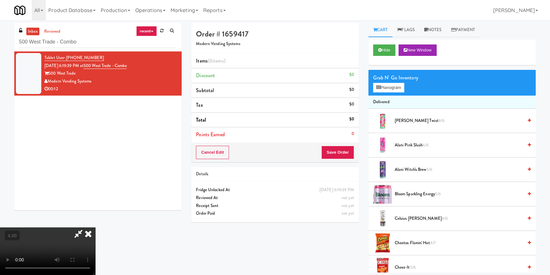
click at [95, 227] on video at bounding box center [47, 251] width 95 height 48
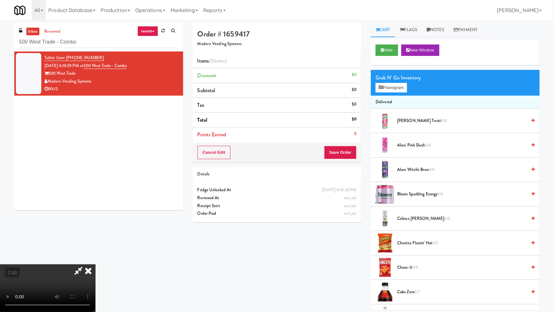
click at [95, 264] on video at bounding box center [47, 288] width 95 height 48
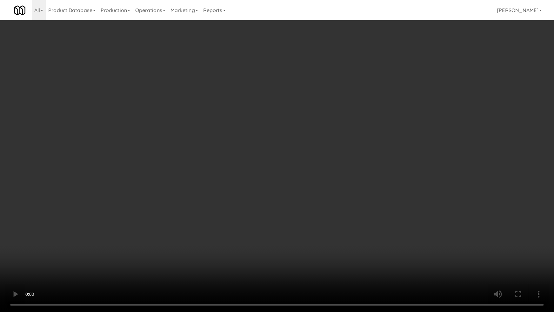
click at [220, 165] on video at bounding box center [277, 156] width 554 height 312
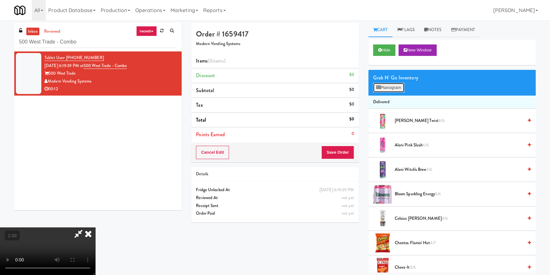
click at [384, 86] on button "Planogram" at bounding box center [388, 88] width 31 height 10
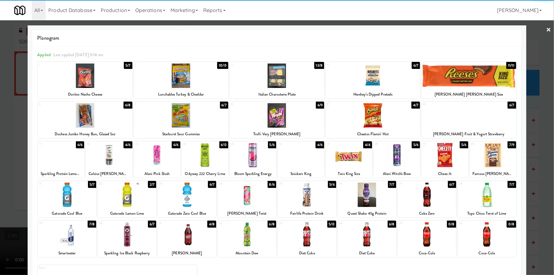
click at [490, 79] on div at bounding box center [469, 76] width 94 height 24
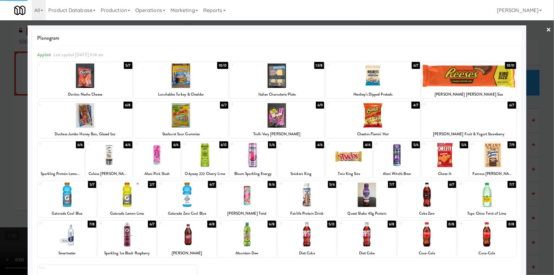
click at [532, 62] on div at bounding box center [277, 137] width 554 height 275
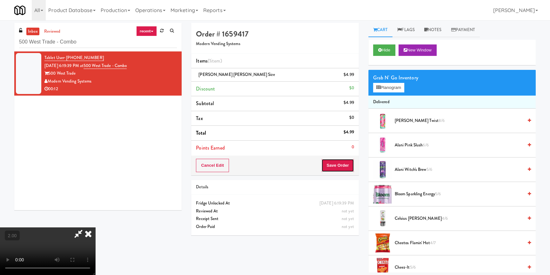
drag, startPoint x: 345, startPoint y: 162, endPoint x: 307, endPoint y: 150, distance: 39.8
click at [344, 162] on button "Save Order" at bounding box center [337, 165] width 32 height 13
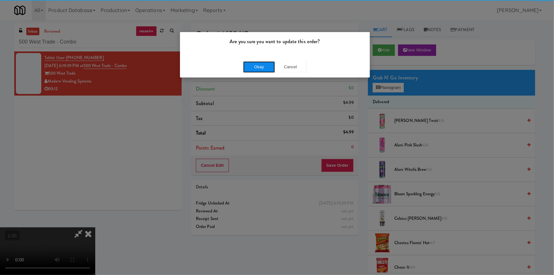
click at [267, 67] on button "Okay" at bounding box center [259, 66] width 32 height 11
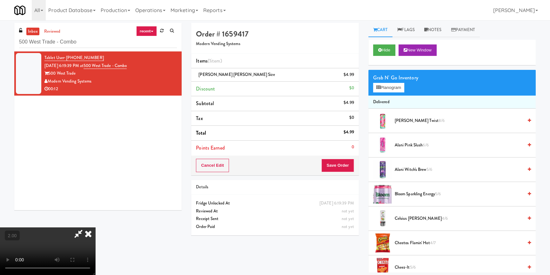
click at [95, 227] on icon at bounding box center [88, 233] width 14 height 13
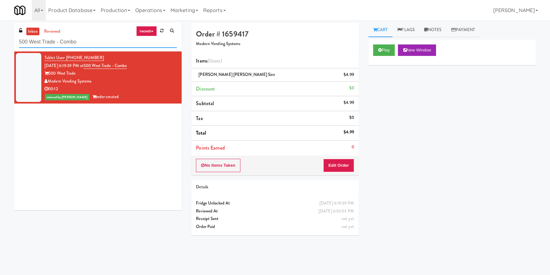
paste input "OHS - PANTRY"
drag, startPoint x: 92, startPoint y: 43, endPoint x: 4, endPoint y: 33, distance: 89.2
click at [4, 43] on div "inbox reviewed recent all unclear take inventory issue suspicious failed recent…" at bounding box center [275, 148] width 550 height 250
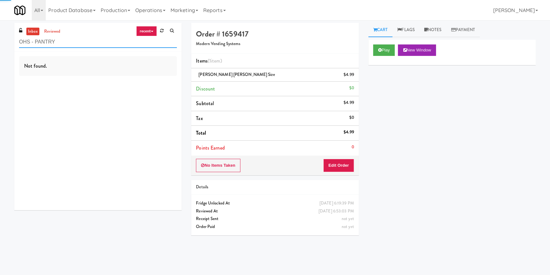
scroll to position [20, 0]
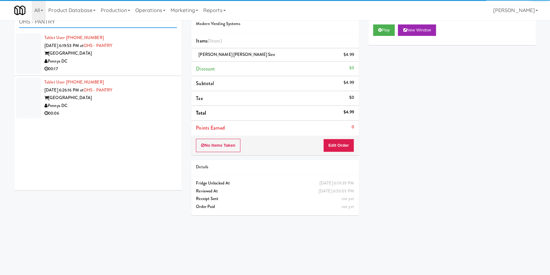
type input "OHS - PANTRY"
click at [140, 78] on div "Tablet User · (979) 492-6024 [DATE] 6:26:16 PM at [GEOGRAPHIC_DATA] [GEOGRAPHIC…" at bounding box center [110, 97] width 132 height 39
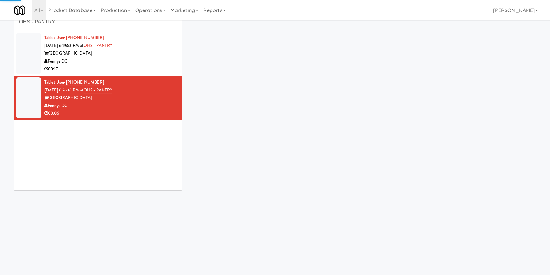
click at [149, 61] on div "Pennys DC" at bounding box center [110, 61] width 132 height 8
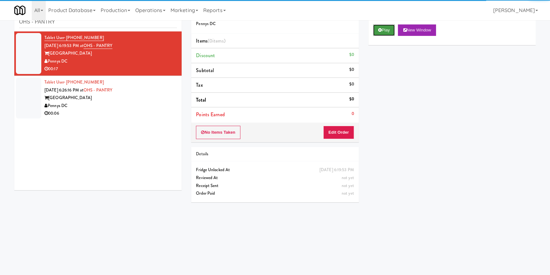
click at [380, 30] on icon at bounding box center [379, 30] width 3 height 4
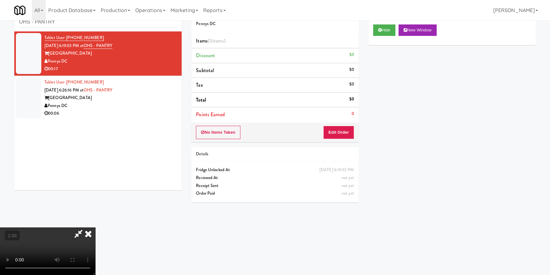
click at [95, 227] on video at bounding box center [47, 251] width 95 height 48
drag, startPoint x: 157, startPoint y: 146, endPoint x: 161, endPoint y: 149, distance: 5.2
click at [95, 227] on video at bounding box center [47, 251] width 95 height 48
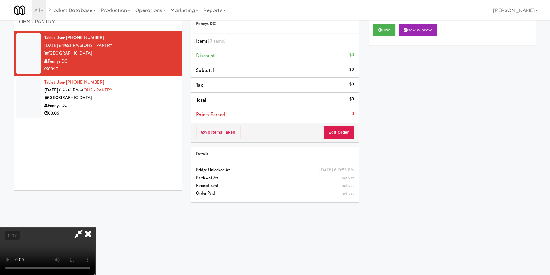
click at [95, 227] on video at bounding box center [47, 251] width 95 height 48
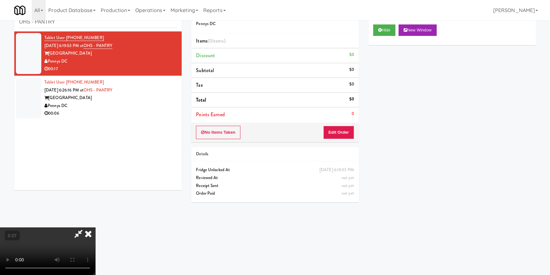
click at [95, 227] on video at bounding box center [47, 251] width 95 height 48
click at [60, 227] on video at bounding box center [47, 251] width 95 height 48
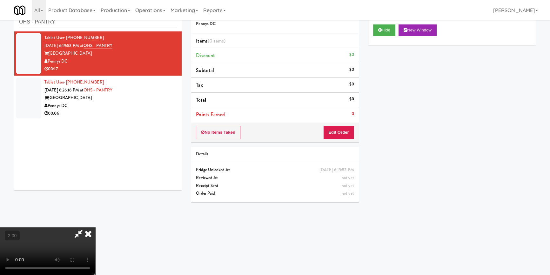
scroll to position [2, 0]
drag, startPoint x: 285, startPoint y: 133, endPoint x: 291, endPoint y: 131, distance: 5.8
click at [95, 227] on video at bounding box center [47, 251] width 95 height 48
click at [350, 127] on button "Edit Order" at bounding box center [338, 132] width 31 height 13
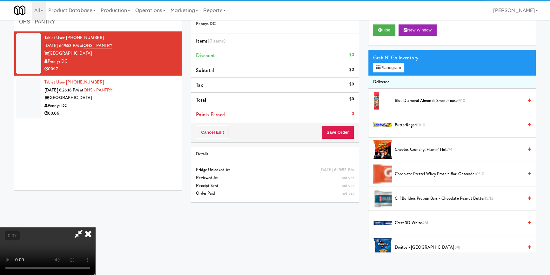
click at [416, 124] on span "10/10" at bounding box center [421, 125] width 10 height 6
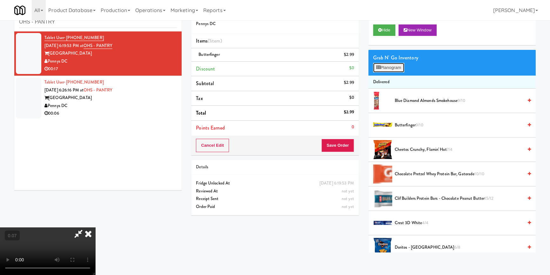
click at [391, 67] on button "Planogram" at bounding box center [388, 68] width 31 height 10
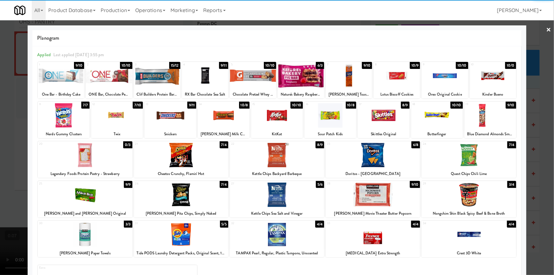
click at [176, 118] on div at bounding box center [171, 115] width 52 height 24
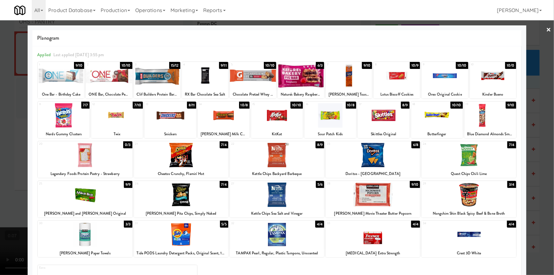
click at [0, 113] on div at bounding box center [277, 137] width 554 height 275
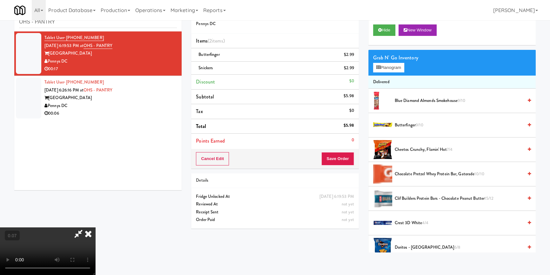
click at [90, 227] on video at bounding box center [47, 251] width 95 height 48
click at [378, 32] on button "Hide" at bounding box center [384, 29] width 22 height 11
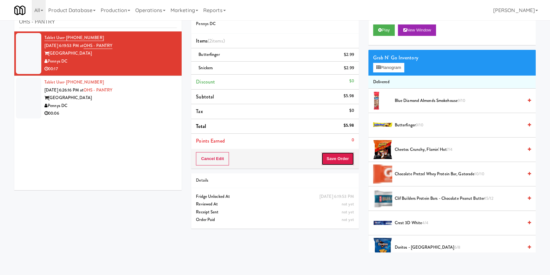
click at [330, 154] on button "Save Order" at bounding box center [337, 158] width 32 height 13
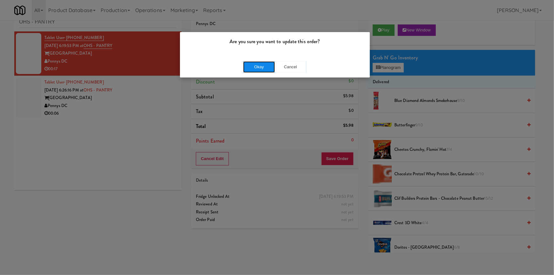
click at [263, 67] on button "Okay" at bounding box center [259, 66] width 32 height 11
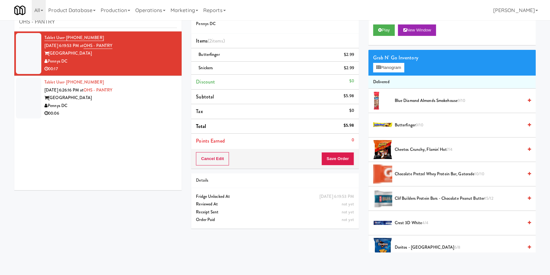
click at [155, 107] on div "Pennys DC" at bounding box center [110, 106] width 132 height 8
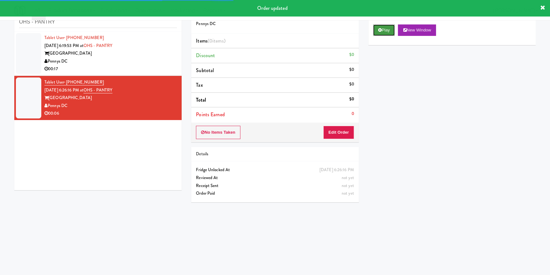
click at [376, 31] on button "Play" at bounding box center [384, 29] width 22 height 11
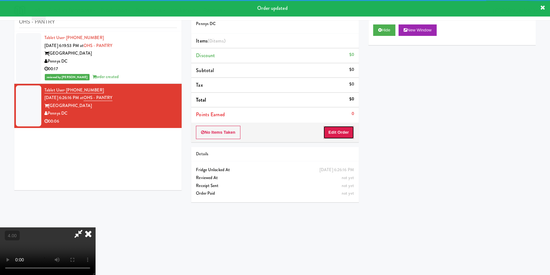
click at [340, 130] on button "Edit Order" at bounding box center [338, 132] width 31 height 13
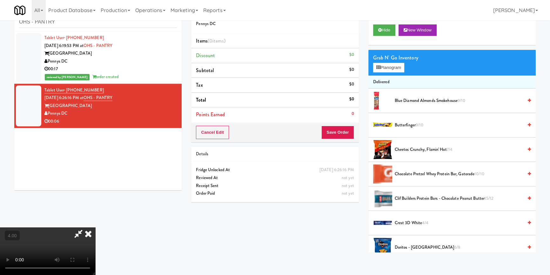
click at [95, 227] on video at bounding box center [47, 251] width 95 height 48
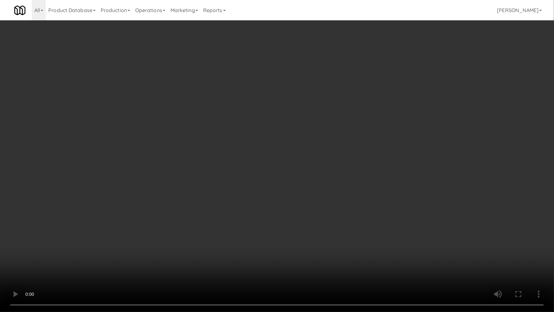
click at [231, 241] on video at bounding box center [277, 156] width 554 height 312
click at [217, 234] on video at bounding box center [277, 156] width 554 height 312
click at [284, 205] on video at bounding box center [277, 156] width 554 height 312
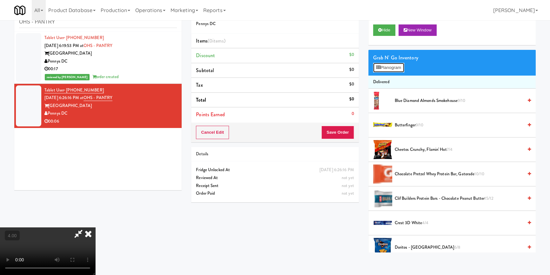
click at [388, 67] on button "Planogram" at bounding box center [388, 68] width 31 height 10
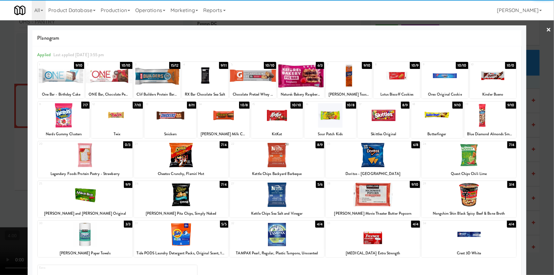
click at [496, 80] on div at bounding box center [493, 76] width 46 height 24
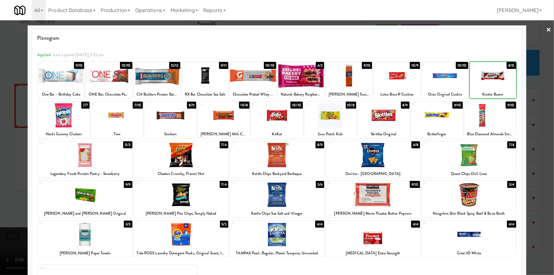
click at [541, 56] on div at bounding box center [277, 137] width 554 height 275
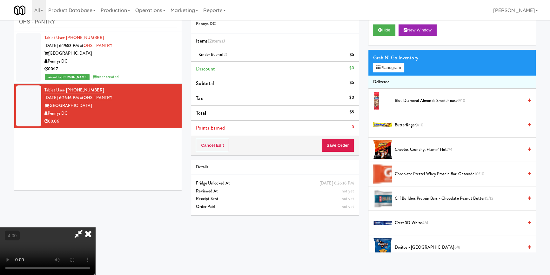
click at [95, 227] on icon at bounding box center [88, 233] width 14 height 13
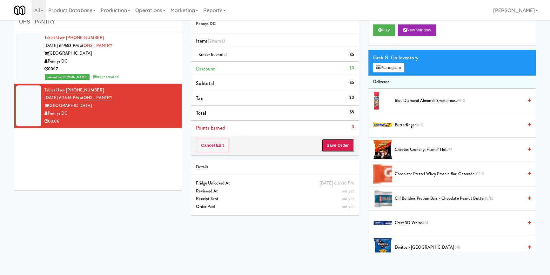
click at [341, 141] on button "Save Order" at bounding box center [337, 145] width 32 height 13
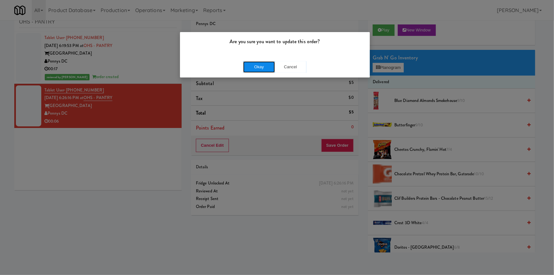
click at [258, 68] on button "Okay" at bounding box center [259, 66] width 32 height 11
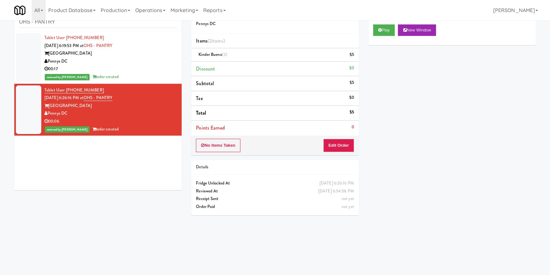
click at [93, 186] on div "Tablet User · (202) 499-8847 [DATE] 6:19:53 PM at OHS - PANTRY One Hill South P…" at bounding box center [97, 110] width 167 height 159
